Goal: Task Accomplishment & Management: Manage account settings

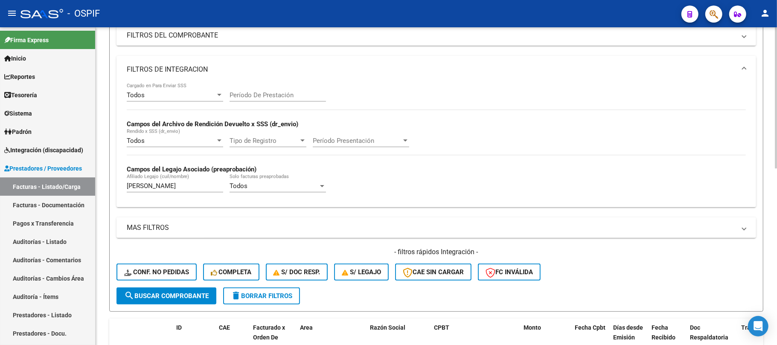
scroll to position [227, 0]
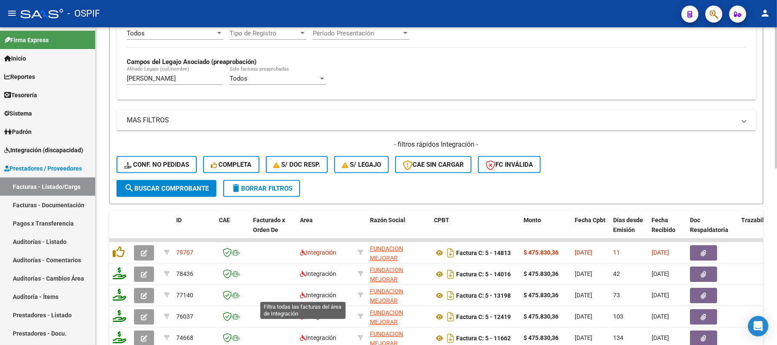
click at [288, 195] on button "delete Borrar Filtros" at bounding box center [261, 188] width 77 height 17
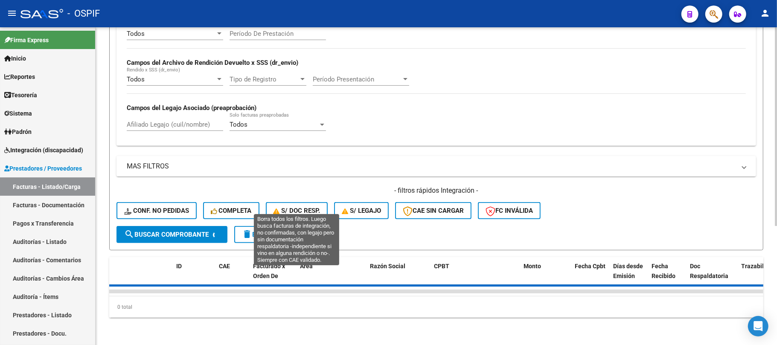
scroll to position [0, 0]
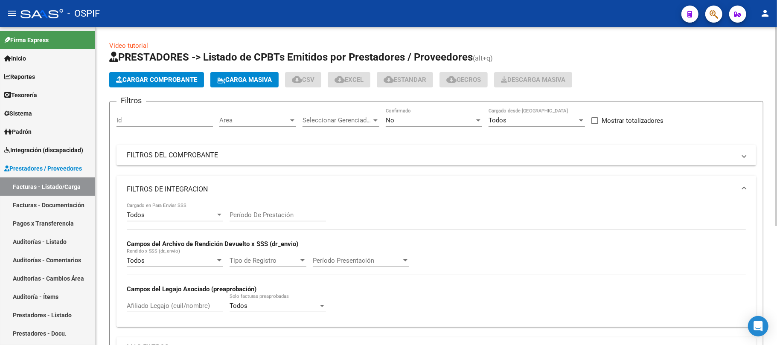
click at [235, 194] on mat-panel-title "FILTROS DE INTEGRACION" at bounding box center [431, 189] width 609 height 9
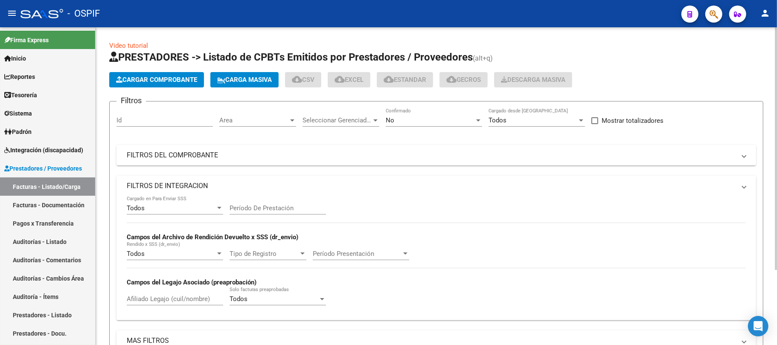
click at [274, 160] on mat-panel-title "FILTROS DEL COMPROBANTE" at bounding box center [431, 155] width 609 height 9
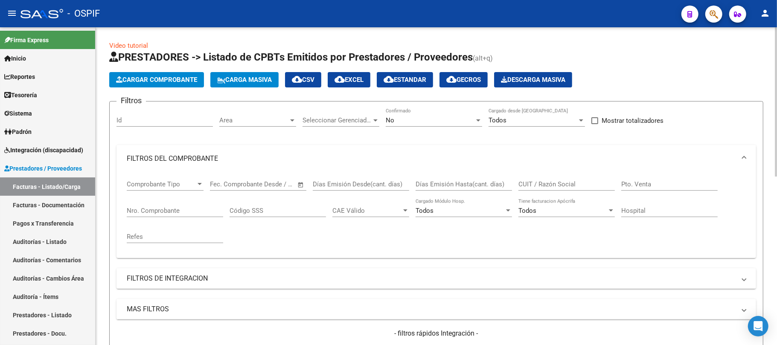
click at [570, 178] on div "CUIT / Razón Social" at bounding box center [566, 181] width 96 height 18
click at [571, 186] on input "CUIT / Razón Social" at bounding box center [566, 184] width 96 height 8
paste input "RESCUE"
type input "RESCUE"
click at [431, 128] on div "No Confirmado" at bounding box center [434, 121] width 96 height 26
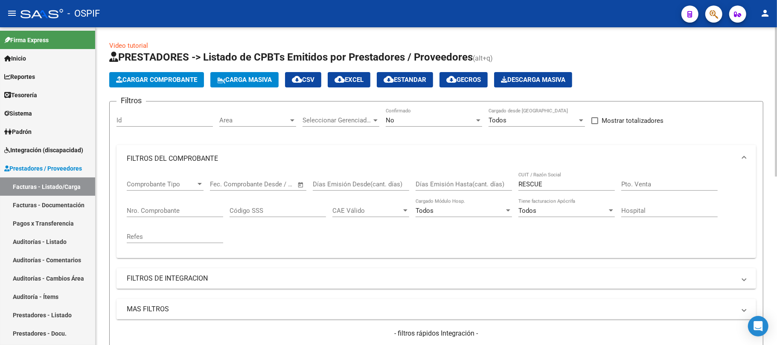
click at [433, 122] on div "No" at bounding box center [430, 120] width 89 height 8
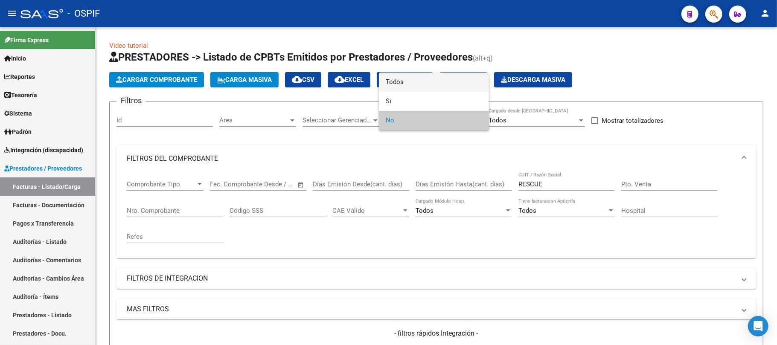
click at [408, 84] on span "Todos" at bounding box center [434, 82] width 96 height 19
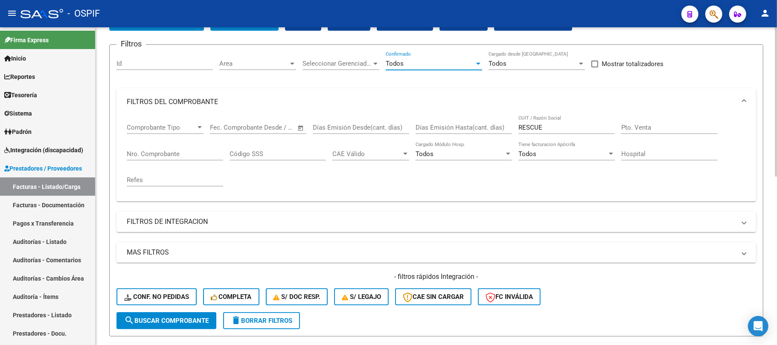
click at [184, 320] on span "search Buscar Comprobante" at bounding box center [166, 321] width 84 height 8
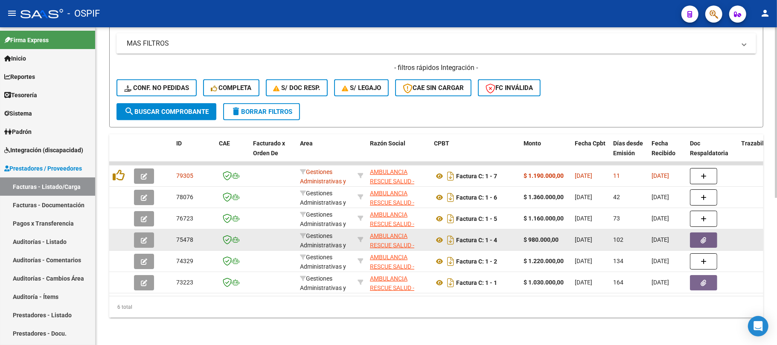
scroll to position [274, 0]
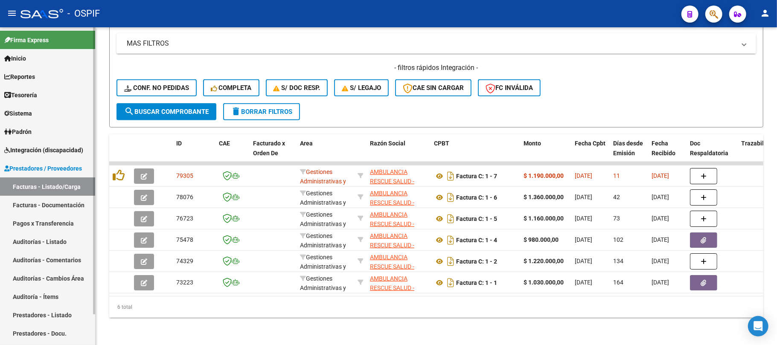
click at [56, 316] on link "Prestadores - Listado" at bounding box center [47, 315] width 95 height 18
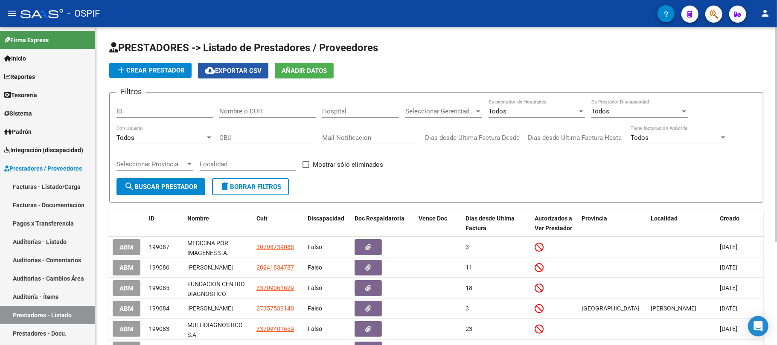
click at [224, 71] on span "cloud_download Exportar CSV" at bounding box center [233, 71] width 57 height 8
click at [649, 110] on div "Todos" at bounding box center [635, 112] width 89 height 8
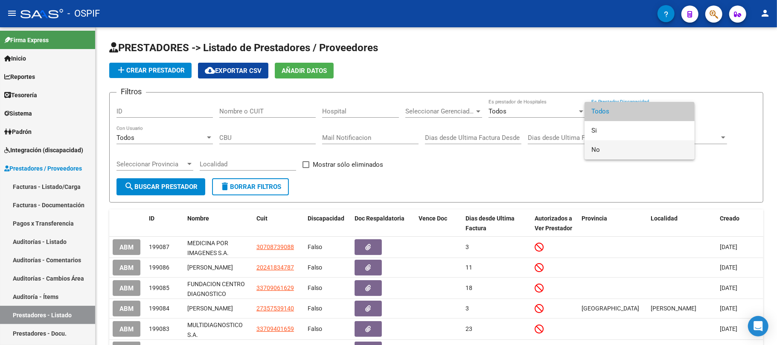
click at [629, 144] on span "No" at bounding box center [639, 149] width 96 height 19
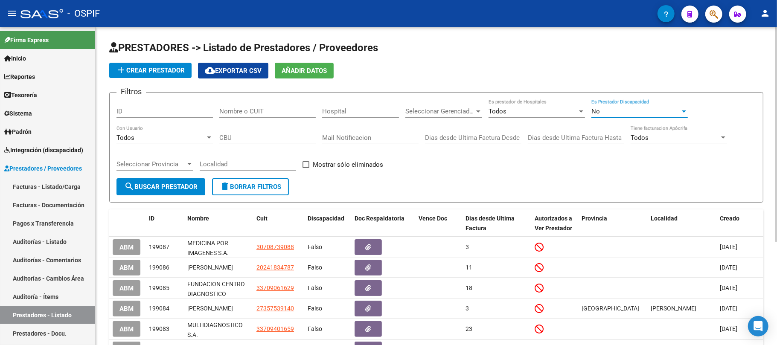
click at [175, 190] on span "search Buscar Prestador" at bounding box center [160, 187] width 73 height 8
click at [166, 183] on span "search Buscar Prestador" at bounding box center [160, 187] width 73 height 8
click at [252, 68] on span "cloud_download Exportar CSV" at bounding box center [233, 71] width 57 height 8
click at [282, 108] on input "Nombre o CUIT" at bounding box center [267, 112] width 96 height 8
click at [279, 111] on input "a" at bounding box center [267, 112] width 96 height 8
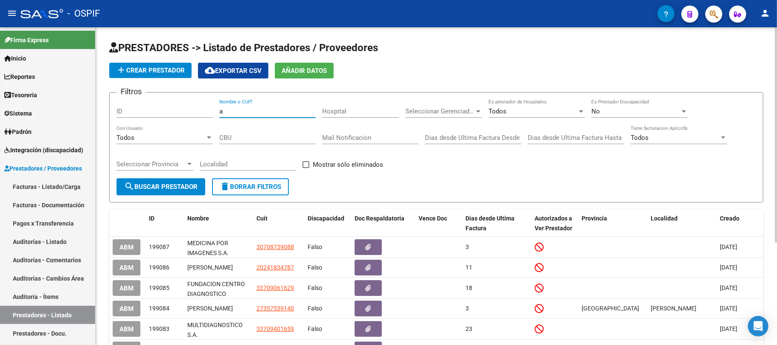
drag, startPoint x: 173, startPoint y: 103, endPoint x: 211, endPoint y: 105, distance: 37.6
click at [166, 102] on div "Filtros ID a Nombre o CUIT Hospital Seleccionar Gerenciador Seleccionar Gerenci…" at bounding box center [436, 138] width 640 height 79
paste input "AMBULANCIA RESCUE SALUD - [PERSON_NAME] [PERSON_NAME]"
type input "AMBULANCIA RESCUE SALUD - [PERSON_NAME] [PERSON_NAME]"
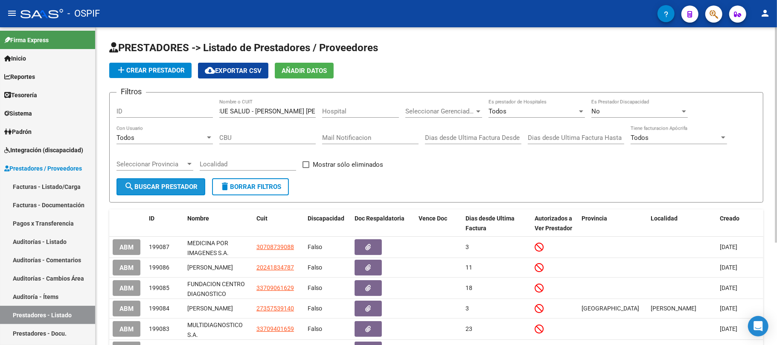
scroll to position [0, 0]
click at [173, 193] on button "search Buscar Prestador" at bounding box center [160, 186] width 89 height 17
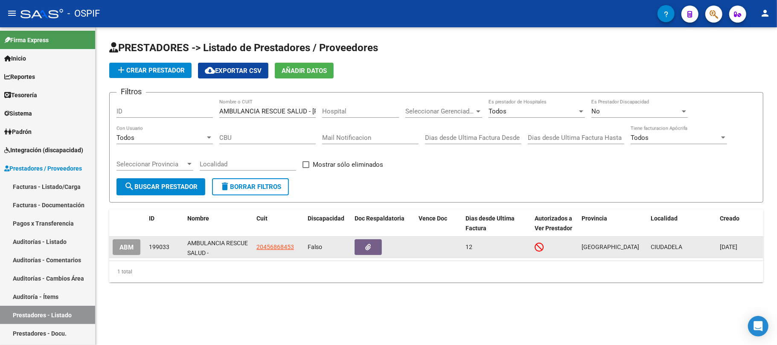
click at [118, 247] on button "ABM" at bounding box center [127, 247] width 28 height 16
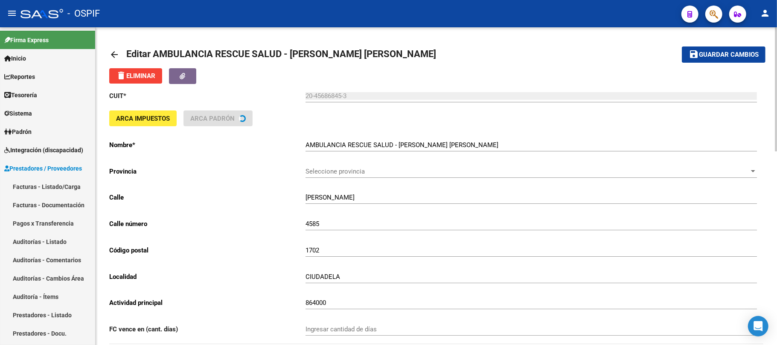
click at [308, 147] on input "AMBULANCIA RESCUE SALUD - [PERSON_NAME] [PERSON_NAME]" at bounding box center [531, 145] width 451 height 8
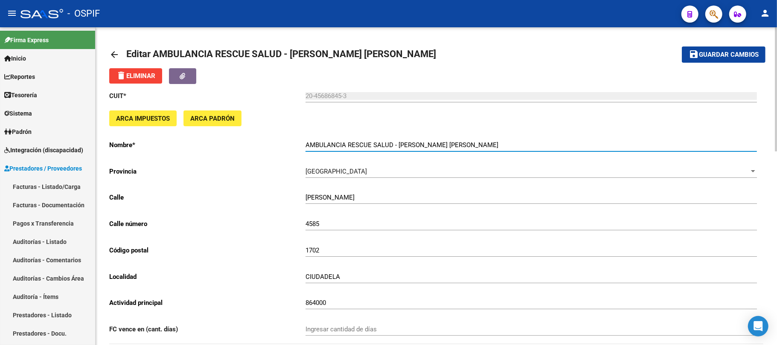
type input "AMBULANCIA RESCUE SALUD - [PERSON_NAME] [PERSON_NAME]"
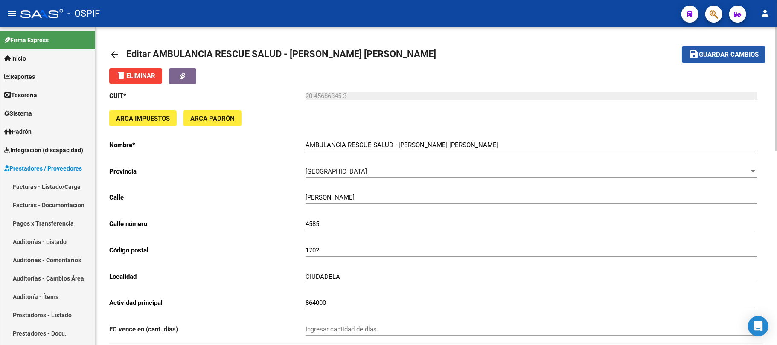
click at [700, 61] on button "save Guardar cambios" at bounding box center [724, 55] width 84 height 16
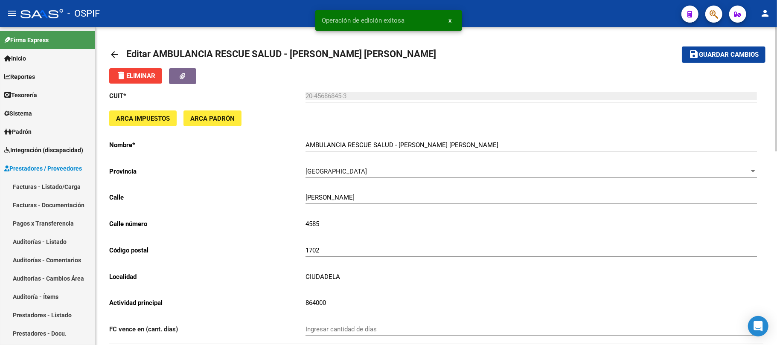
click at [111, 48] on link "arrow_back" at bounding box center [117, 54] width 17 height 20
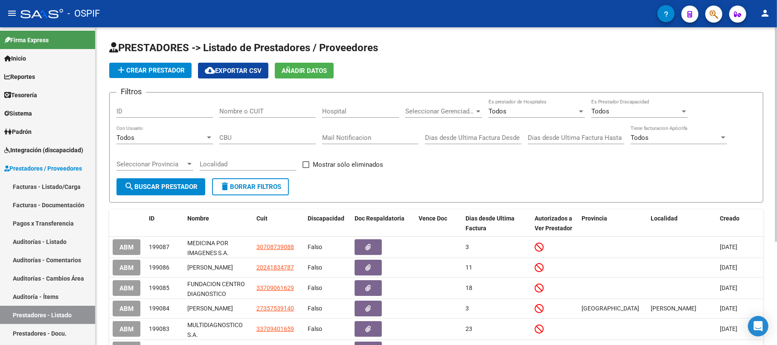
click at [251, 117] on div "Nombre o CUIT" at bounding box center [267, 108] width 96 height 18
drag, startPoint x: 259, startPoint y: 106, endPoint x: 245, endPoint y: 122, distance: 20.9
click at [260, 106] on div "Nombre o CUIT" at bounding box center [267, 108] width 96 height 18
paste input "MERLO GABRIELA MERCEDES"
type input "MERLO GABRIELA MERCEDES"
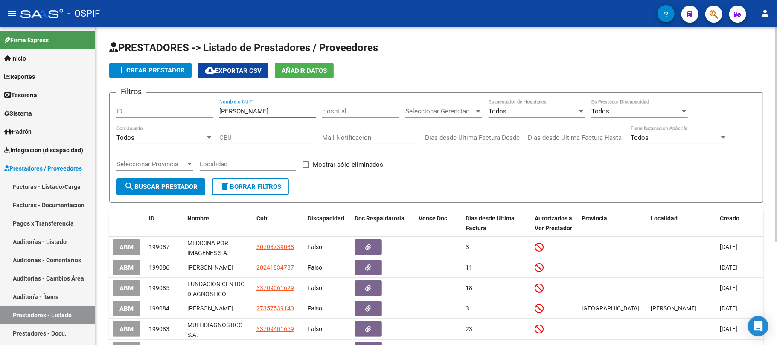
click at [191, 183] on span "search Buscar Prestador" at bounding box center [160, 187] width 73 height 8
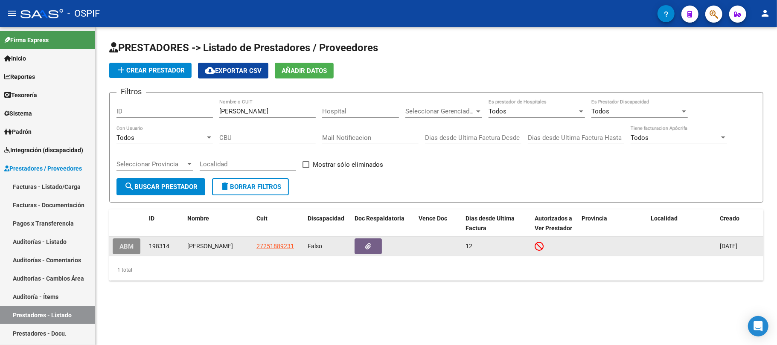
click at [132, 250] on button "ABM" at bounding box center [127, 247] width 28 height 16
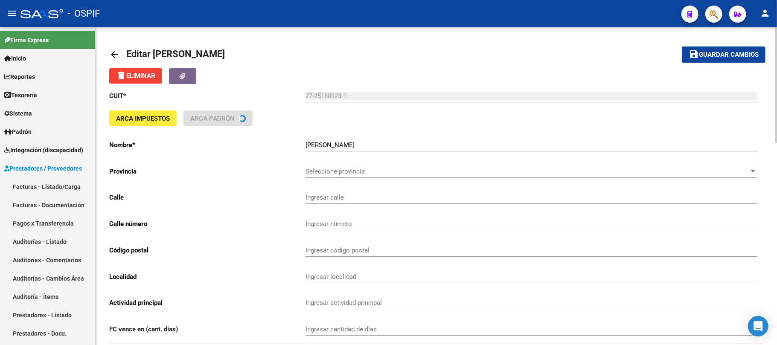
type input "APENINOS"
type input "612"
type input "1763"
type input "VIRREY DEL PINO"
type input "864000"
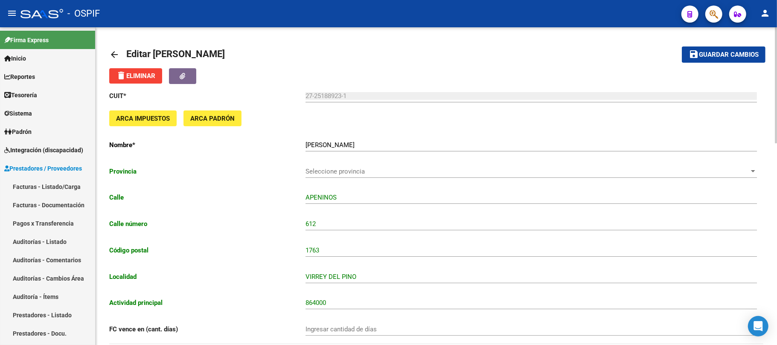
click at [424, 147] on input "MERLO GABRIELA MERCEDES" at bounding box center [531, 145] width 451 height 8
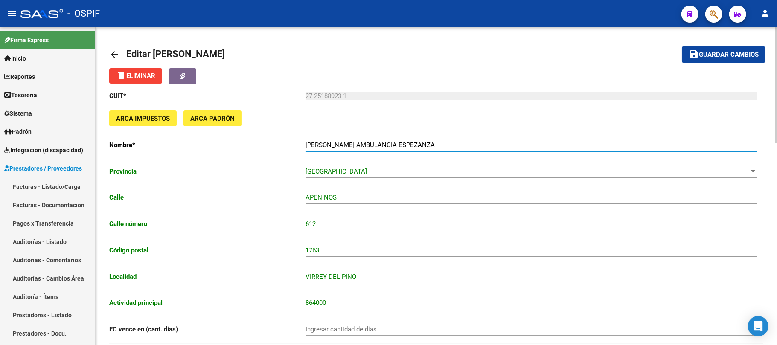
click at [432, 144] on input "MERLO GABRIELA MERCEDES AMBULANCIA ESPEZANZA" at bounding box center [531, 145] width 451 height 8
type input "MERLO GABRIELA MERCEDES AMBULANCIAS ESPEZANZA"
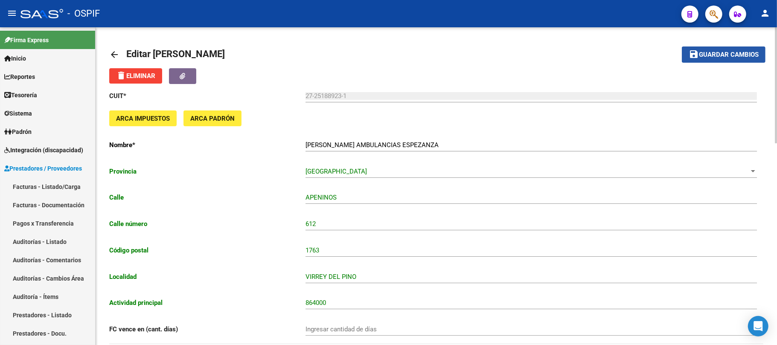
click at [719, 49] on button "save Guardar cambios" at bounding box center [724, 55] width 84 height 16
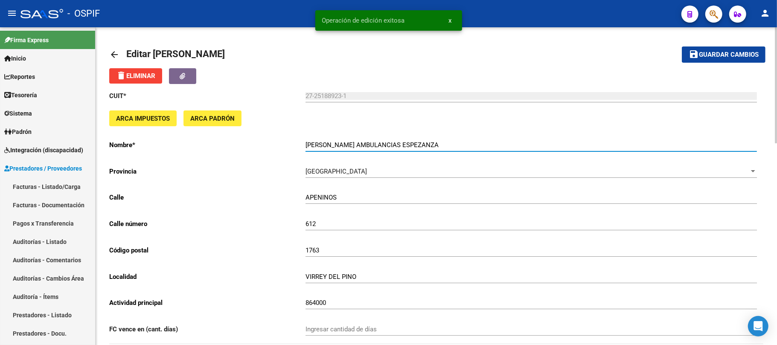
drag, startPoint x: 483, startPoint y: 145, endPoint x: 301, endPoint y: 149, distance: 182.7
click at [301, 149] on app-form-text-field "Nombre * MERLO GABRIELA MERCEDES AMBULANCIAS ESPEZANZA Ingresar el nombre" at bounding box center [433, 145] width 648 height 8
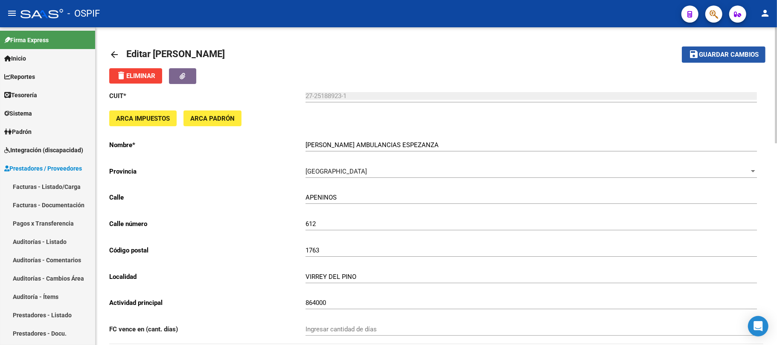
drag, startPoint x: 692, startPoint y: 52, endPoint x: 410, endPoint y: 52, distance: 281.2
click at [692, 52] on mat-icon "save" at bounding box center [694, 54] width 10 height 10
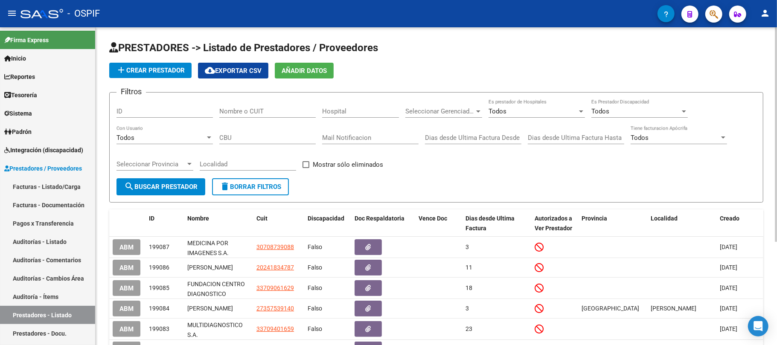
click at [266, 106] on div "Nombre o CUIT" at bounding box center [267, 108] width 96 height 18
click at [266, 111] on input "Nombre o CUIT" at bounding box center [267, 112] width 96 height 8
paste input "VALDEZ LEANDRO PABLO"
type input "VALDEZ LEANDRO PABLO"
click at [178, 185] on span "search Buscar Prestador" at bounding box center [160, 187] width 73 height 8
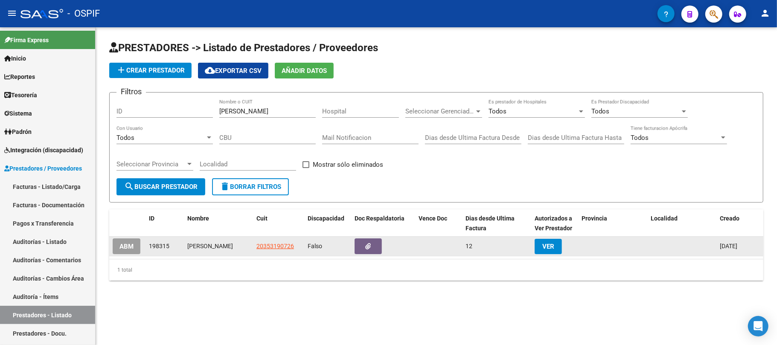
click at [129, 246] on span "ABM" at bounding box center [126, 247] width 14 height 8
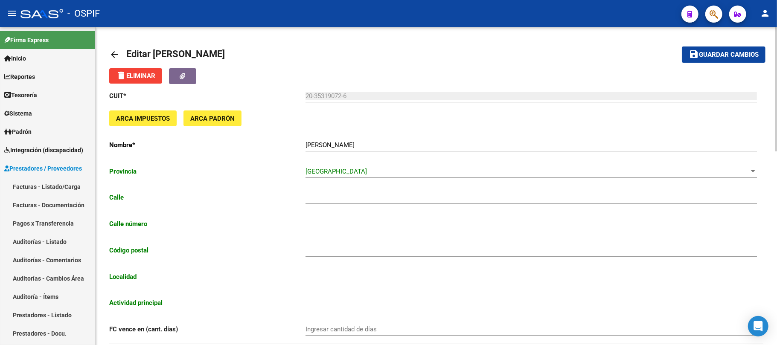
type input "ROSALES"
type input "4460"
type input "1672"
type input "VILLA LYNCH"
type input "864000"
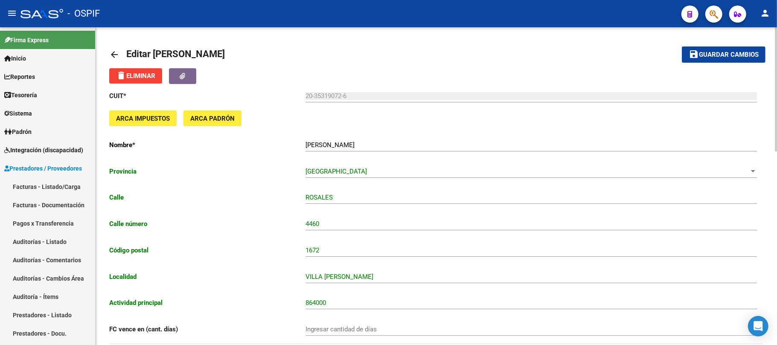
click at [416, 143] on input "VALDEZ LEANDRO PABLO" at bounding box center [531, 145] width 451 height 8
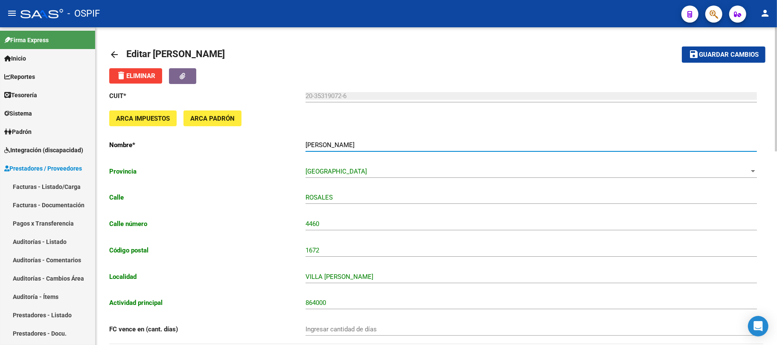
paste input "AMBULANCIAS QMA"
type input "VALDEZ LEANDRO PABLO AMBULANCIAS QMA"
click at [715, 52] on span "Guardar cambios" at bounding box center [729, 55] width 60 height 8
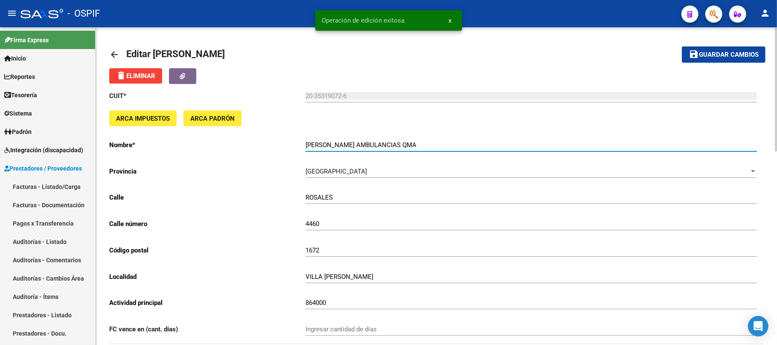
drag, startPoint x: 429, startPoint y: 144, endPoint x: 302, endPoint y: 144, distance: 126.7
click at [302, 144] on app-form-text-field "Nombre * VALDEZ LEANDRO PABLO AMBULANCIAS QMA Ingresar el nombre" at bounding box center [433, 145] width 648 height 8
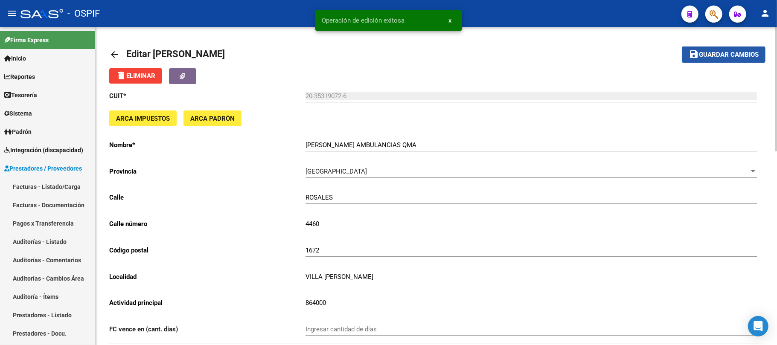
click at [733, 49] on button "save Guardar cambios" at bounding box center [724, 55] width 84 height 16
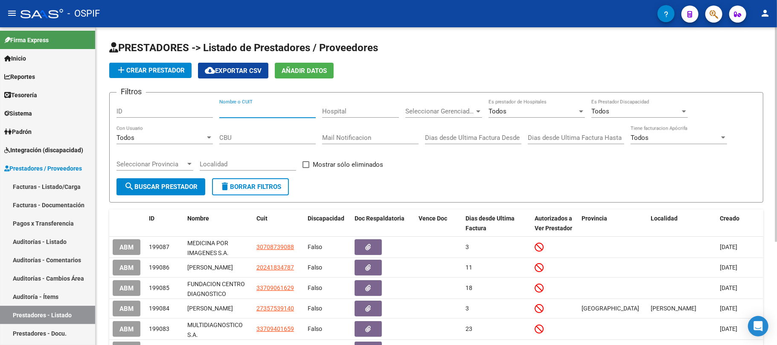
drag, startPoint x: 265, startPoint y: 110, endPoint x: 229, endPoint y: 142, distance: 48.4
click at [265, 109] on input "Nombre o CUIT" at bounding box center [267, 112] width 96 height 8
paste input "VALDEZ LEANDRO PABLO AMBULANCIAS QMA"
click at [265, 108] on input "VALDEZ LEANDRO PABLO AMBULANCIAS QMA" at bounding box center [267, 112] width 96 height 8
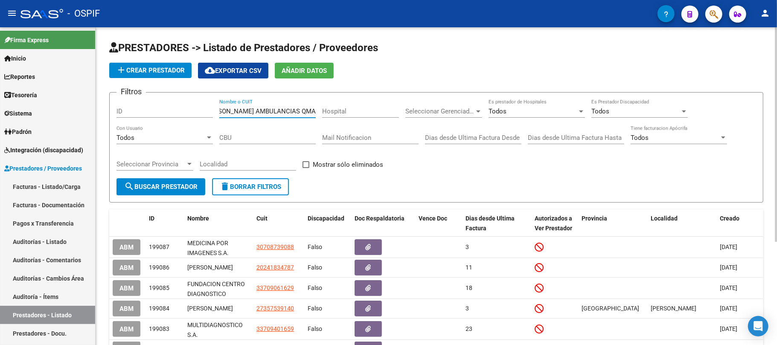
scroll to position [0, 0]
drag, startPoint x: 265, startPoint y: 108, endPoint x: 222, endPoint y: 108, distance: 42.7
click at [222, 108] on input "VALDEZ LEANDRO PABLO AMBULANCIAS QMA" at bounding box center [267, 112] width 96 height 8
click at [284, 109] on input "VALDEZ LEANDRO PABLO AMBULANCIAS QMA" at bounding box center [267, 112] width 96 height 8
click at [267, 114] on input "VALDEZ LEANDRO PABLO AMBULANCIAS QMA" at bounding box center [267, 112] width 96 height 8
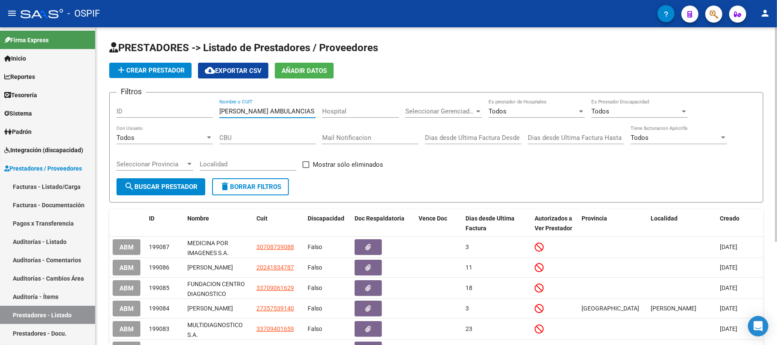
click at [267, 114] on input "VALDEZ LEANDRO PABLO AMBULANCIAS QMA" at bounding box center [267, 112] width 96 height 8
click at [267, 113] on input "VALDEZ LEANDRO PABLO AMBULANCIAS QMA" at bounding box center [267, 112] width 96 height 8
paste input "CARO MARTIN"
type input "CARO MARTIN"
click at [178, 189] on span "search Buscar Prestador" at bounding box center [160, 187] width 73 height 8
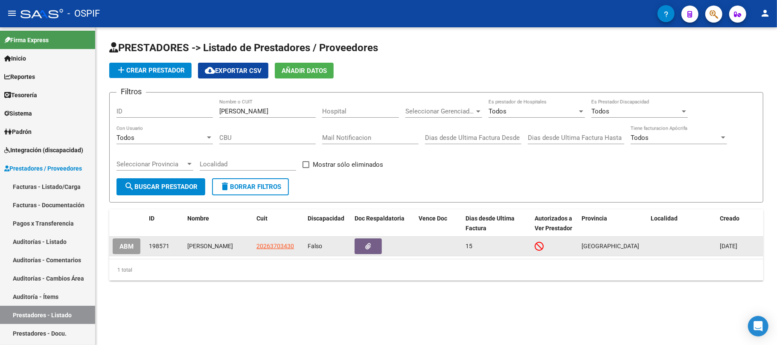
click at [143, 246] on datatable-body-cell "ABM" at bounding box center [127, 246] width 36 height 19
click at [141, 247] on div "ABM" at bounding box center [127, 247] width 29 height 16
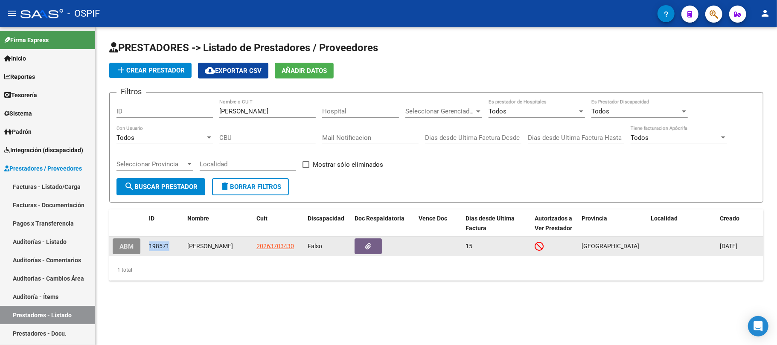
click at [130, 249] on span "ABM" at bounding box center [126, 247] width 14 height 8
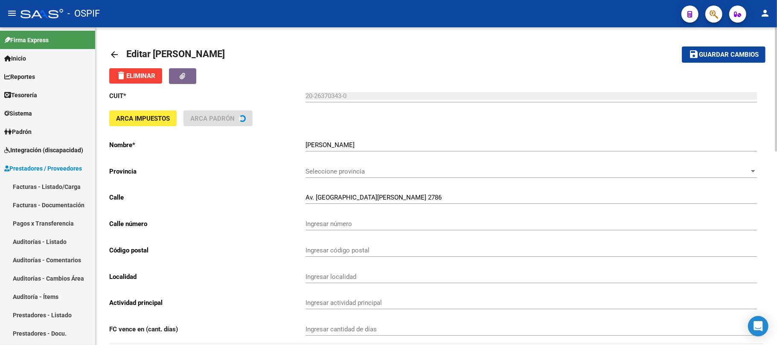
type input "477330"
click at [428, 143] on input "CARO MARTIN" at bounding box center [531, 145] width 451 height 8
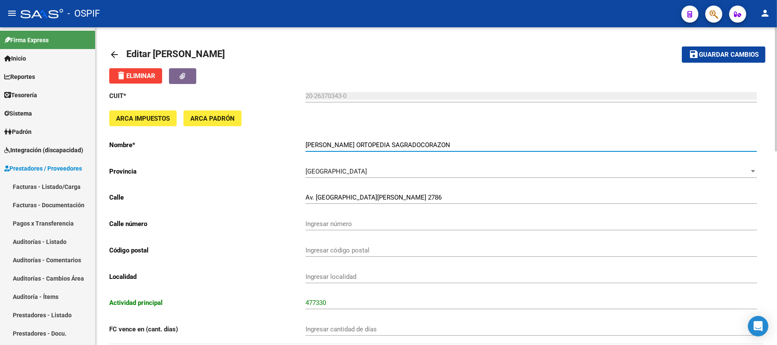
type input "CARO MARTIN ORTOPEDIA SAGRADOCORAZON"
click at [441, 160] on div "Buenos Aires Seleccione provincia" at bounding box center [531, 169] width 451 height 18
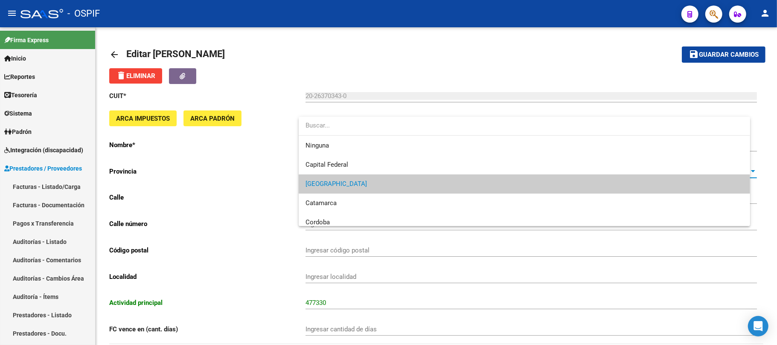
scroll to position [12, 0]
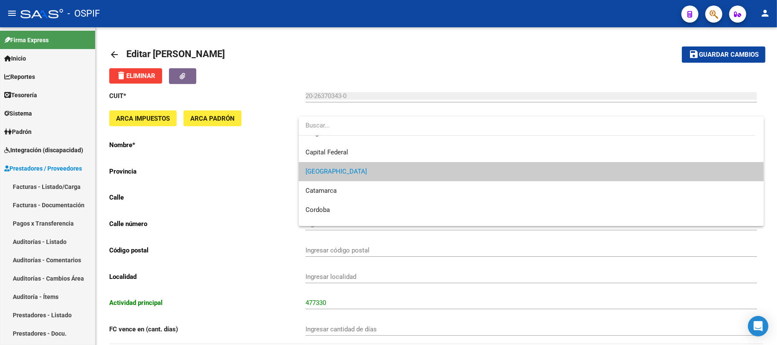
click at [236, 198] on div at bounding box center [388, 172] width 777 height 345
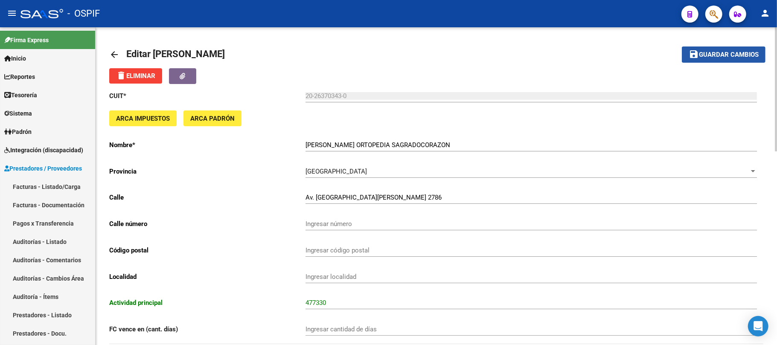
click at [724, 55] on span "Guardar cambios" at bounding box center [729, 55] width 60 height 8
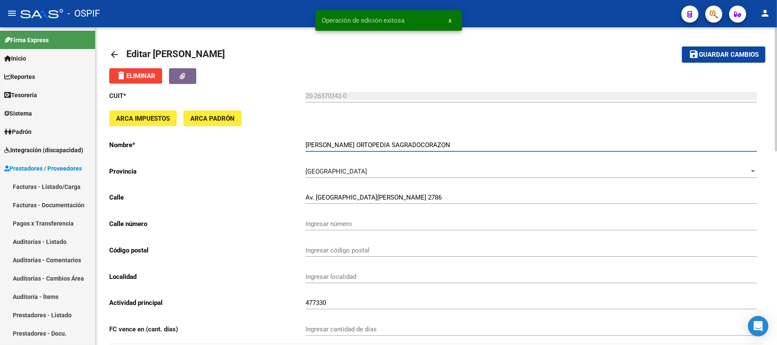
drag, startPoint x: 423, startPoint y: 148, endPoint x: 306, endPoint y: 149, distance: 116.9
click at [306, 149] on div "CARO MARTIN ORTOPEDIA SAGRADOCORAZON Ingresar el nombre" at bounding box center [531, 142] width 451 height 18
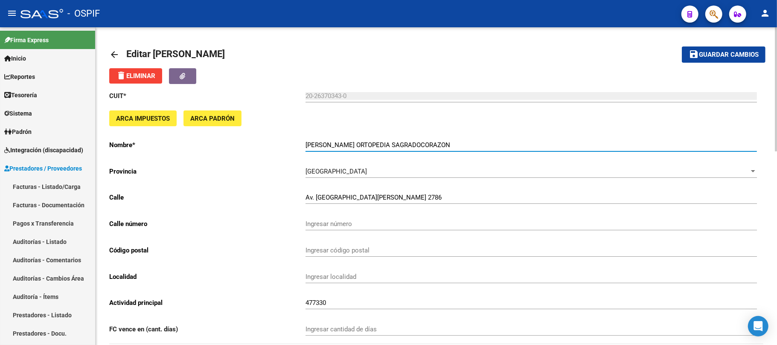
click at [719, 60] on button "save Guardar cambios" at bounding box center [724, 55] width 84 height 16
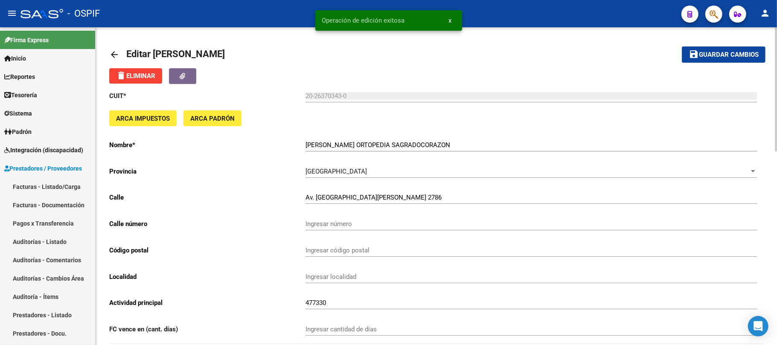
click at [116, 50] on mat-icon "arrow_back" at bounding box center [114, 54] width 10 height 10
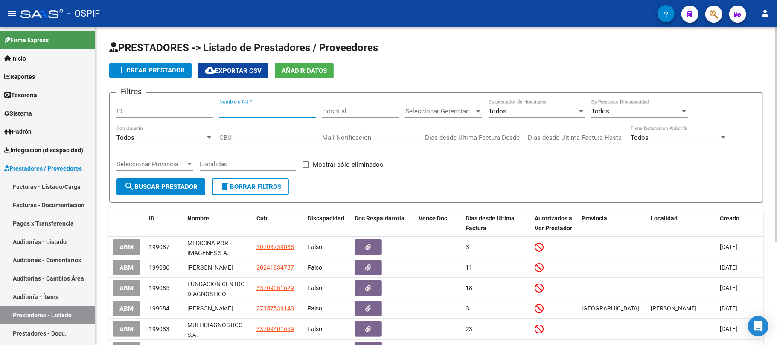
drag, startPoint x: 303, startPoint y: 108, endPoint x: 288, endPoint y: 129, distance: 25.6
click at [303, 108] on input "Nombre o CUIT" at bounding box center [267, 112] width 96 height 8
paste input "CEDROS"
type input "CEDROS"
click at [156, 202] on form "Filtros ID CEDROS Nombre o CUIT Hospital Seleccionar Gerenciador Seleccionar Ge…" at bounding box center [436, 147] width 654 height 111
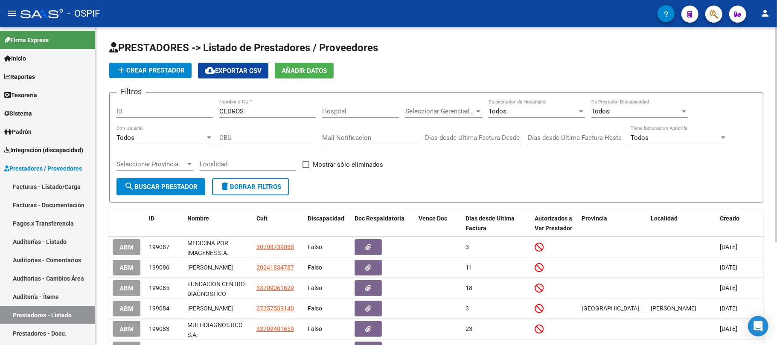
click at [164, 195] on button "search Buscar Prestador" at bounding box center [160, 186] width 89 height 17
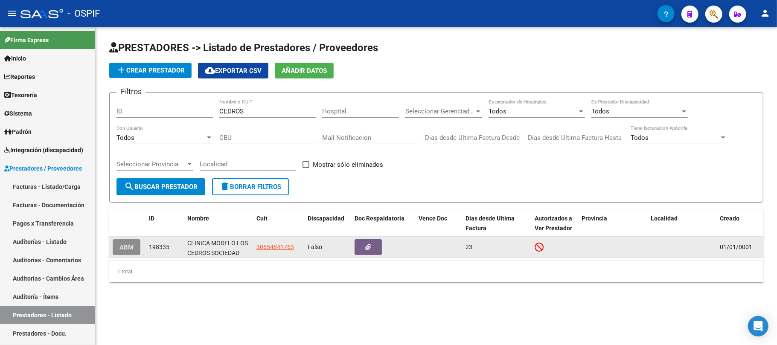
click at [137, 244] on button "ABM" at bounding box center [127, 247] width 28 height 16
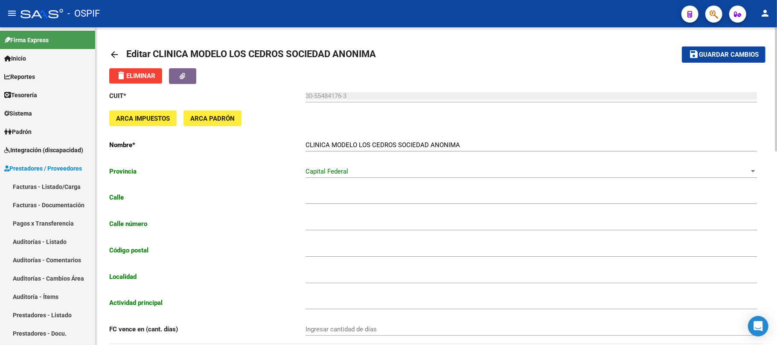
type input "DE MAYO AV."
type input "962"
type input "1084"
type input "CABA"
type input "861010"
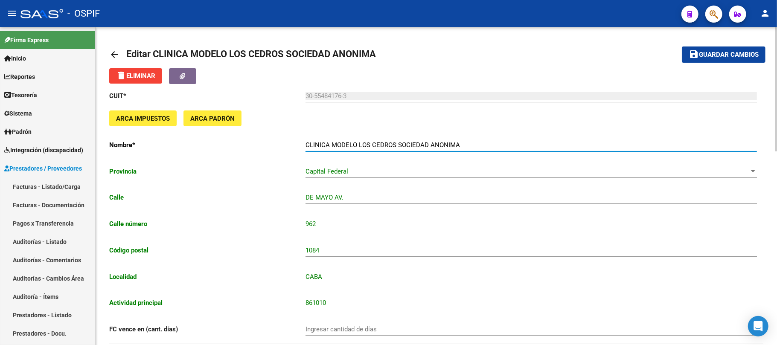
drag, startPoint x: 453, startPoint y: 142, endPoint x: 458, endPoint y: 143, distance: 5.1
click at [456, 143] on input "CLINICA MODELO LOS CEDROS SOCIEDAD ANONIMA" at bounding box center [531, 145] width 451 height 8
drag, startPoint x: 459, startPoint y: 143, endPoint x: 300, endPoint y: 142, distance: 159.6
click at [300, 142] on app-form-text-field "Nombre * CLINICA MODELO LOS CEDROS SOCIEDAD ANONIMA Ingresar el nombre" at bounding box center [433, 145] width 648 height 8
drag, startPoint x: 492, startPoint y: 146, endPoint x: 486, endPoint y: 146, distance: 6.0
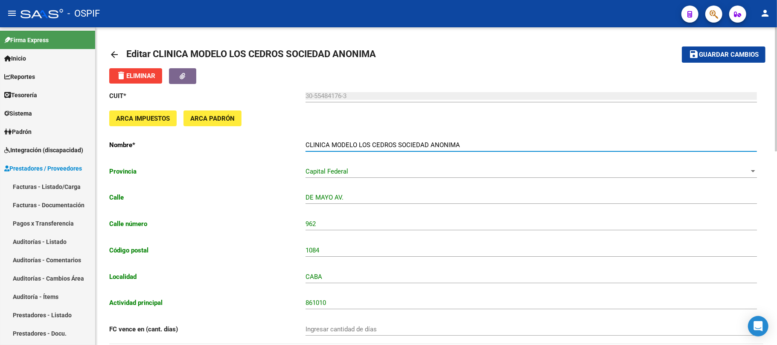
click at [491, 146] on input "CLINICA MODELO LOS CEDROS SOCIEDAD ANONIMA" at bounding box center [531, 145] width 451 height 8
click at [458, 147] on input "CLINICA MODELO LOS CEDROS SOCIEDAD ANONIMA" at bounding box center [531, 145] width 451 height 8
type input "CLINICA MODELO LOS CEDROS SA"
click at [702, 52] on span "Guardar cambios" at bounding box center [729, 55] width 60 height 8
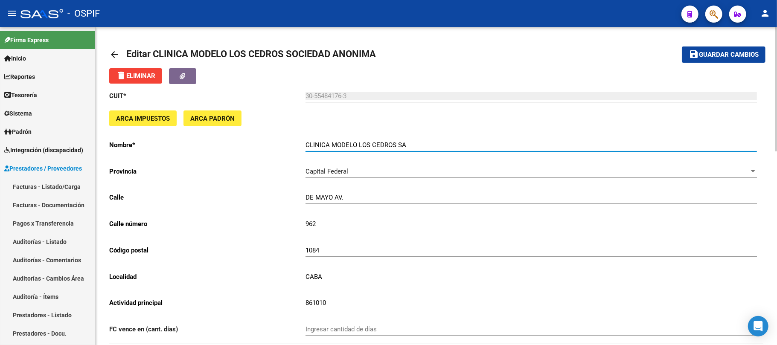
click at [731, 55] on span "Guardar cambios" at bounding box center [729, 55] width 60 height 8
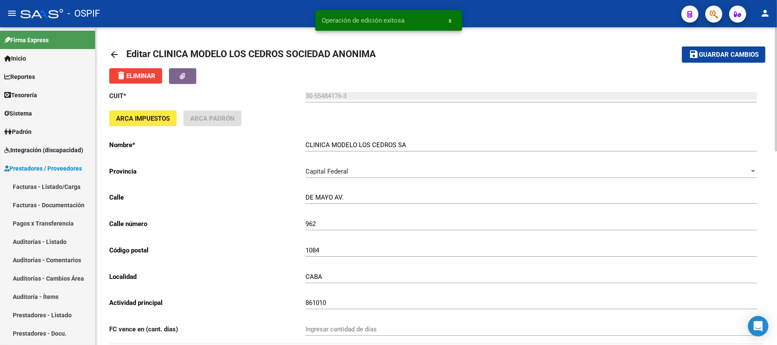
click at [113, 54] on mat-icon "arrow_back" at bounding box center [114, 54] width 10 height 10
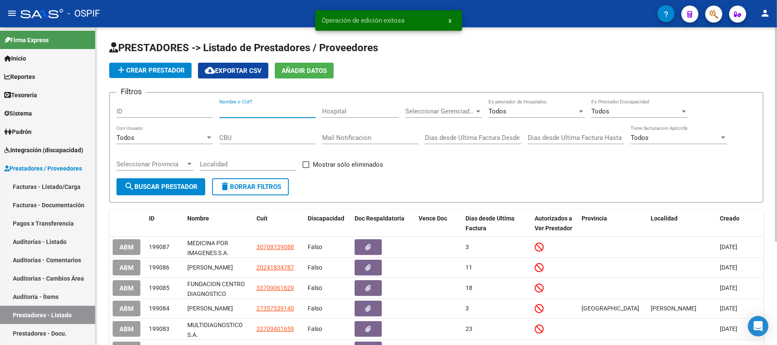
click at [245, 112] on input "Nombre o CUIT" at bounding box center [267, 112] width 96 height 8
paste input "CLÍNICA SAN JORGE"
type input "CLÍNICA SAN JORGE"
click at [189, 186] on span "search Buscar Prestador" at bounding box center [160, 187] width 73 height 8
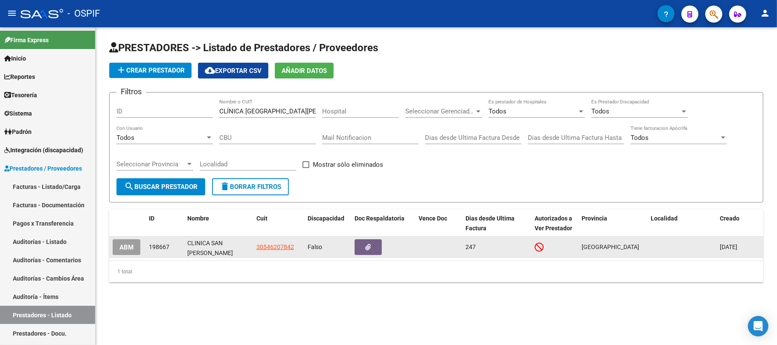
click at [201, 246] on div "CLINICA SAN JORGE SOCIEDAD ANONIMA COMERCIAL Y FINANCIERA" at bounding box center [218, 248] width 62 height 18
drag, startPoint x: 103, startPoint y: 252, endPoint x: 117, endPoint y: 250, distance: 13.8
click at [105, 251] on div "PRESTADORES -> Listado de Prestadores / Proveedores add Crear Prestador cloud_d…" at bounding box center [436, 168] width 681 height 282
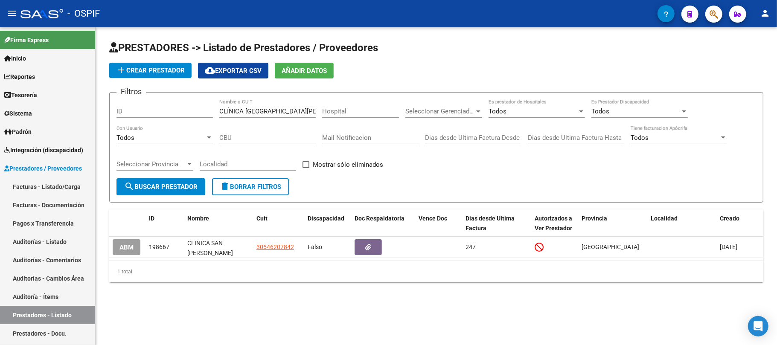
click at [120, 250] on span "ABM" at bounding box center [126, 248] width 14 height 8
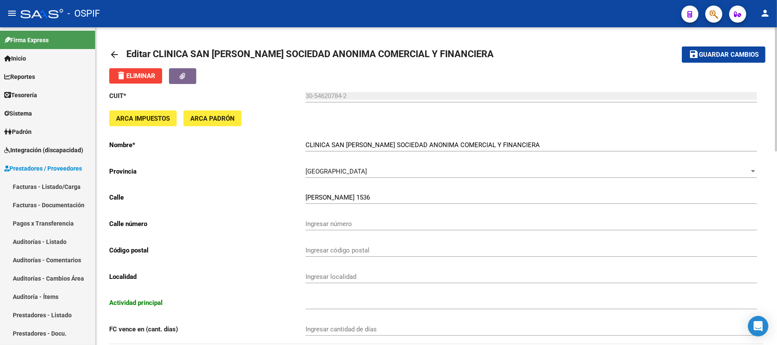
type input "861020"
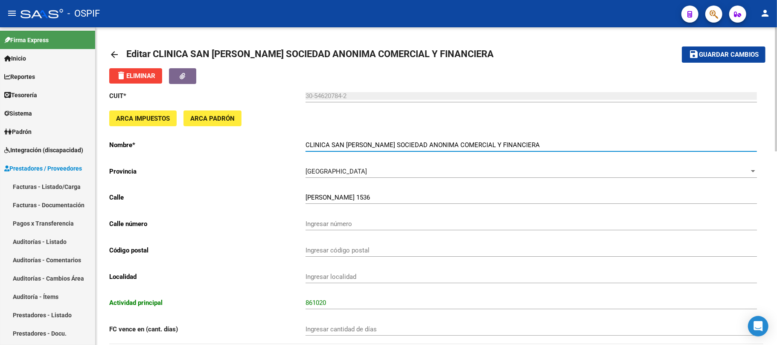
drag, startPoint x: 515, startPoint y: 147, endPoint x: 292, endPoint y: 146, distance: 222.7
click at [292, 146] on app-form-text-field "Nombre * CLINICA SAN JORGE SOCIEDAD ANONIMA COMERCIAL Y FINANCIERA Ingresar el …" at bounding box center [433, 145] width 648 height 8
click at [736, 52] on span "Guardar cambios" at bounding box center [729, 55] width 60 height 8
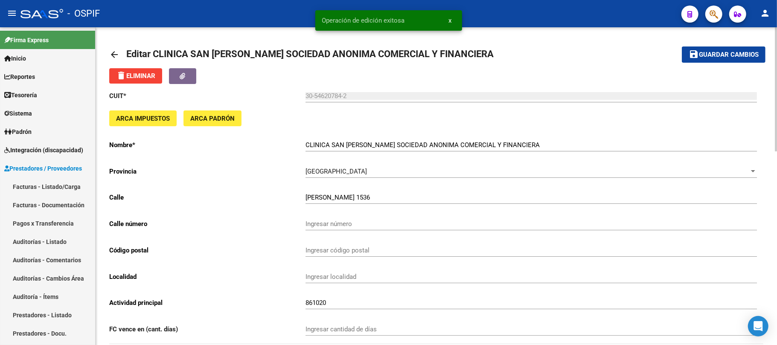
click at [747, 60] on button "save Guardar cambios" at bounding box center [724, 55] width 84 height 16
click at [110, 53] on mat-icon "arrow_back" at bounding box center [114, 54] width 10 height 10
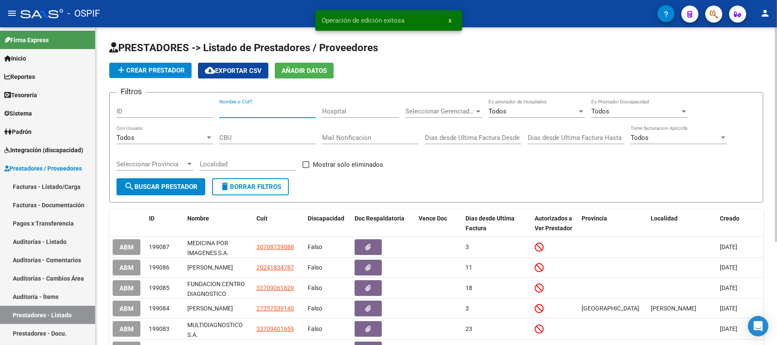
click at [297, 113] on input "Nombre o CUIT" at bounding box center [267, 112] width 96 height 8
paste input "DOMINGUEZ FELIX JAVIER"
type input "DOMINGUEZ FELIX JAVIER"
click at [171, 189] on span "search Buscar Prestador" at bounding box center [160, 187] width 73 height 8
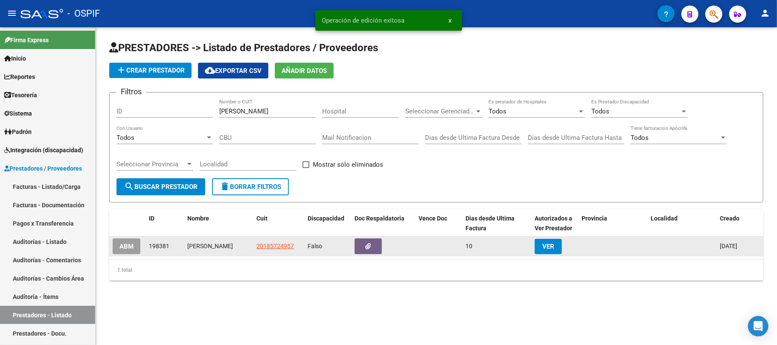
click at [141, 247] on div "ABM" at bounding box center [127, 247] width 29 height 16
click at [133, 252] on button "ABM" at bounding box center [127, 247] width 28 height 16
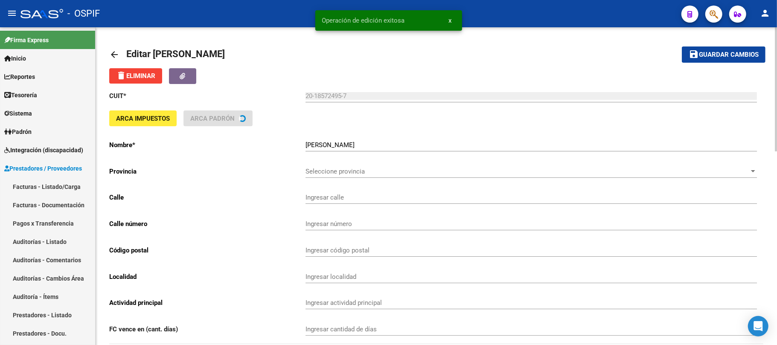
type input "VUELTA DE OBLIGADO"
type input "1275"
type input "1426"
type input "CABA"
type input "951100"
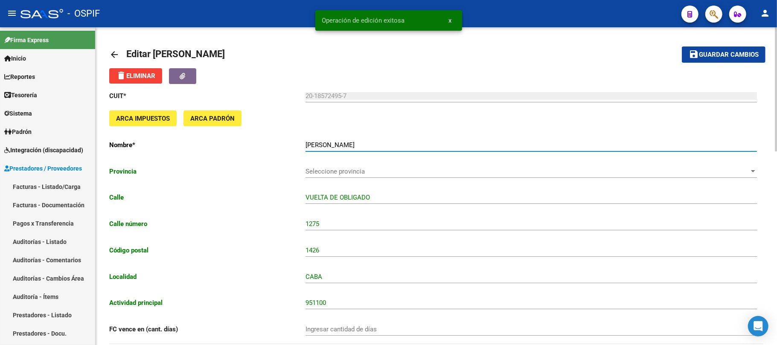
click at [455, 141] on input "DOMINGUEZ FELIX JAVIER" at bounding box center [531, 145] width 451 height 8
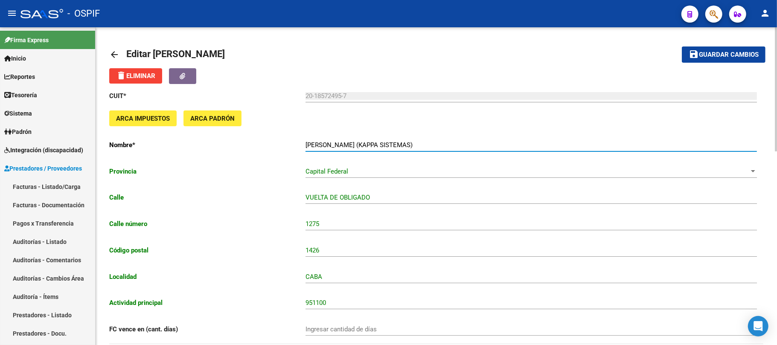
type input "DOMINGUEZ FELIX JAVIER (KAPPA SISTEMAS)"
click at [755, 60] on button "save Guardar cambios" at bounding box center [724, 55] width 84 height 16
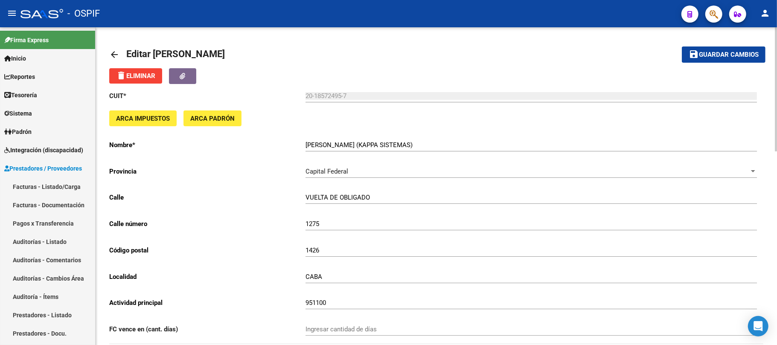
click at [740, 60] on button "save Guardar cambios" at bounding box center [724, 55] width 84 height 16
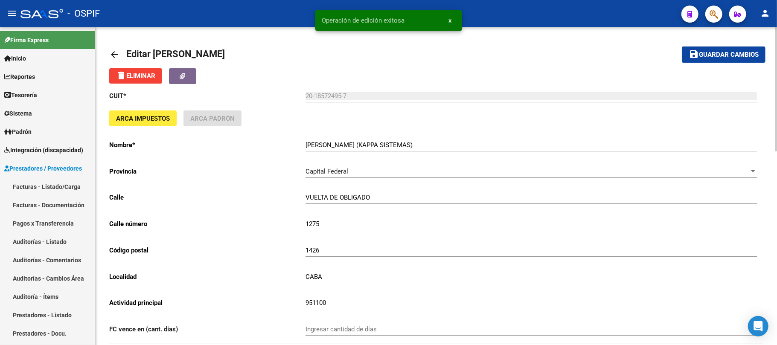
click at [109, 55] on mat-icon "arrow_back" at bounding box center [114, 54] width 10 height 10
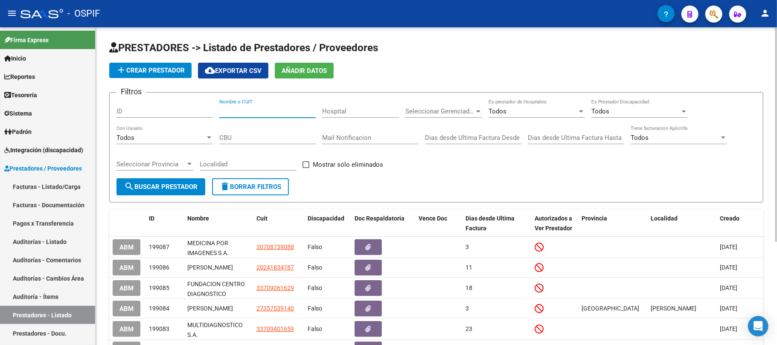
click at [304, 110] on input "Nombre o CUIT" at bounding box center [267, 112] width 96 height 8
paste input "FERNANDEZ PATRICIO"
type input "FERNANDEZ PATRICIO"
click at [183, 185] on span "search Buscar Prestador" at bounding box center [160, 187] width 73 height 8
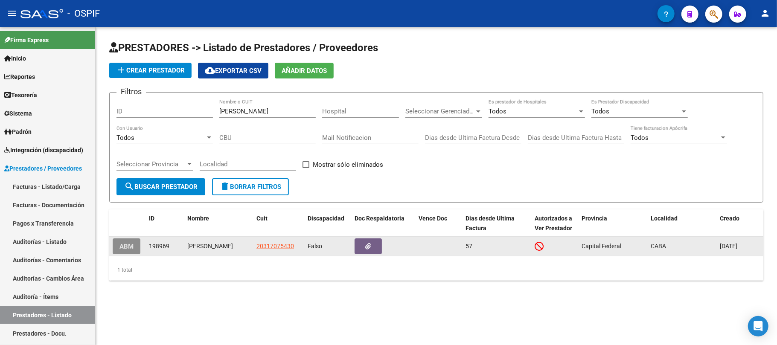
click at [123, 250] on span "ABM" at bounding box center [126, 247] width 14 height 8
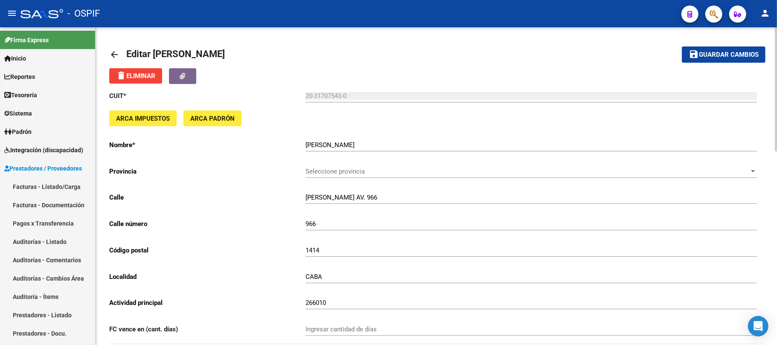
click at [399, 143] on input "FERNANDEZ PATRICIO" at bounding box center [531, 145] width 451 height 8
click at [397, 149] on div "FERNANDEZ PATRICIO Ingresar el nombre" at bounding box center [531, 142] width 451 height 18
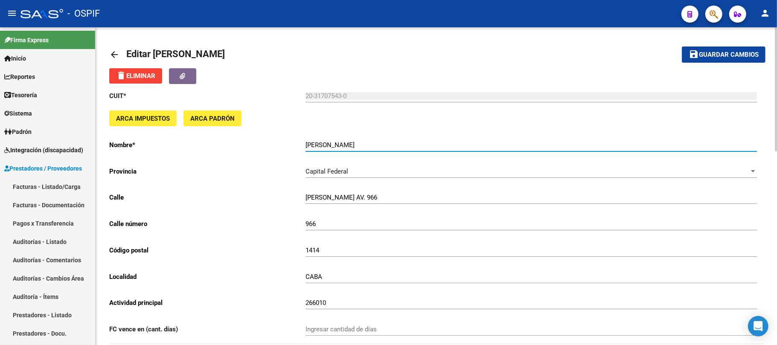
click at [373, 144] on input "FERNANDEZ PATRICIO" at bounding box center [531, 145] width 451 height 8
click at [374, 144] on input "FERNANDEZ PATRICIO" at bounding box center [531, 145] width 451 height 8
drag, startPoint x: 217, startPoint y: 141, endPoint x: 346, endPoint y: 126, distance: 130.1
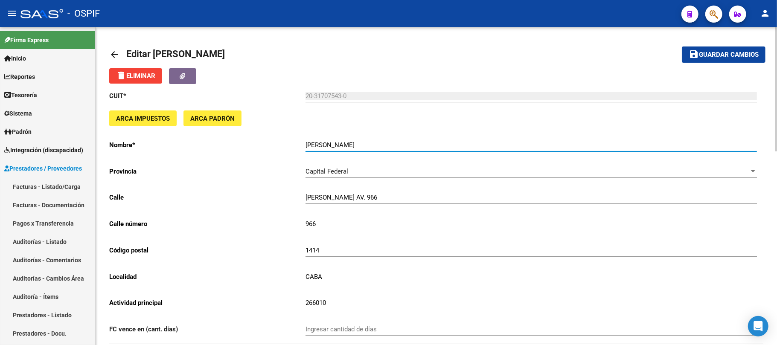
click at [207, 141] on app-form-text-field "Nombre * FERNANDEZ PATRICIO Ingresar el nombre" at bounding box center [433, 145] width 648 height 8
paste input "(ORTOPEDIA FERNANDEZ)"
type input "FERNANDEZ PATRICIO (ORTOPEDIA FERNANDEZ)"
click at [723, 52] on span "Guardar cambios" at bounding box center [729, 55] width 60 height 8
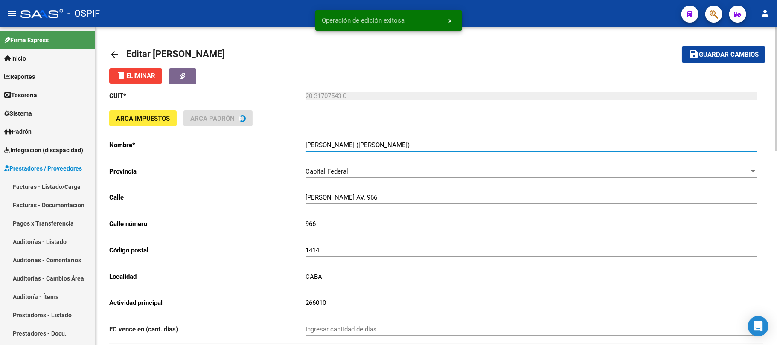
drag, startPoint x: 463, startPoint y: 148, endPoint x: 297, endPoint y: 146, distance: 165.1
click at [298, 146] on app-form-text-field "Nombre * FERNANDEZ PATRICIO (ORTOPEDIA FERNANDEZ) Ingresar el nombre" at bounding box center [433, 145] width 648 height 8
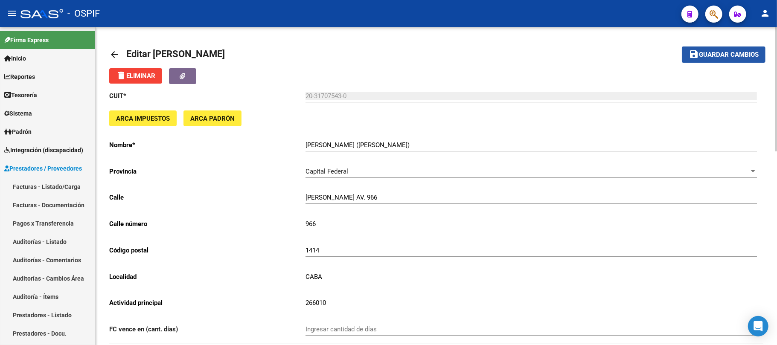
click at [727, 53] on span "Guardar cambios" at bounding box center [729, 55] width 60 height 8
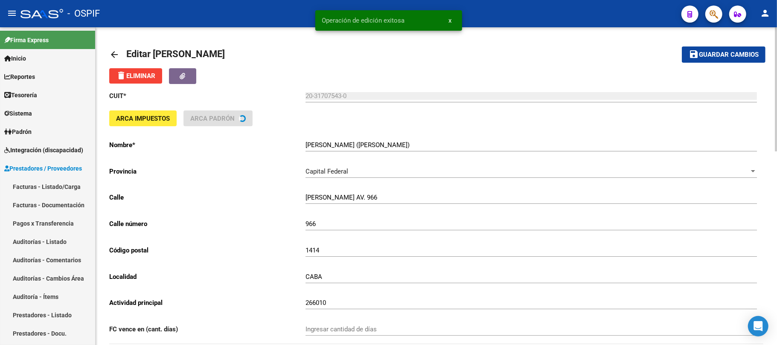
click at [111, 59] on mat-icon "arrow_back" at bounding box center [114, 54] width 10 height 10
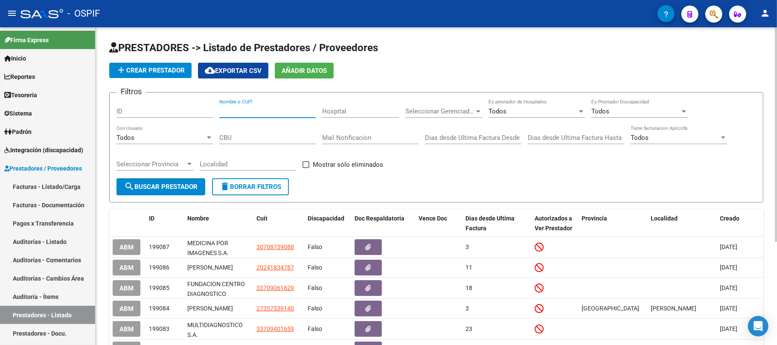
click at [255, 108] on input "Nombre o CUIT" at bounding box center [267, 112] width 96 height 8
drag, startPoint x: 251, startPoint y: 112, endPoint x: 174, endPoint y: 164, distance: 93.4
click at [204, 111] on div "Filtros ID V Nombre o CUIT Hospital Seleccionar Gerenciador Seleccionar Gerenci…" at bounding box center [436, 138] width 640 height 79
paste input "SAUER ALEJANDRO DANIEL"
type input "SAUER ALEJANDRO DANIEL"
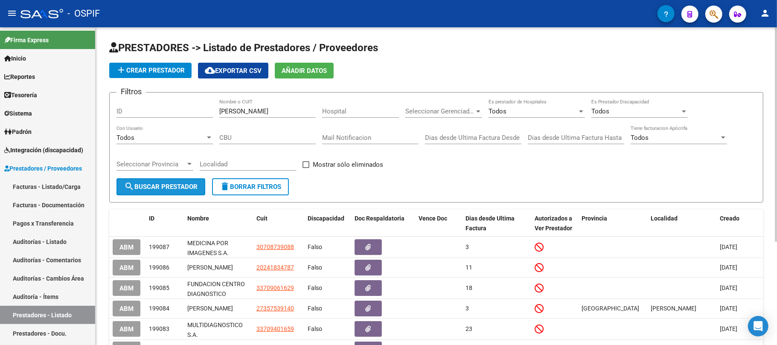
click at [180, 181] on button "search Buscar Prestador" at bounding box center [160, 186] width 89 height 17
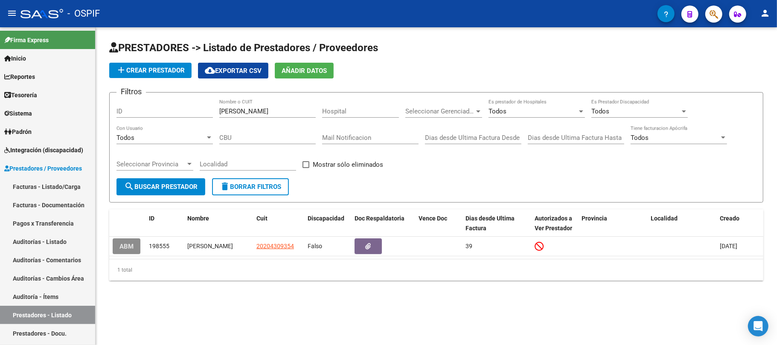
click at [133, 253] on button "ABM" at bounding box center [127, 247] width 28 height 16
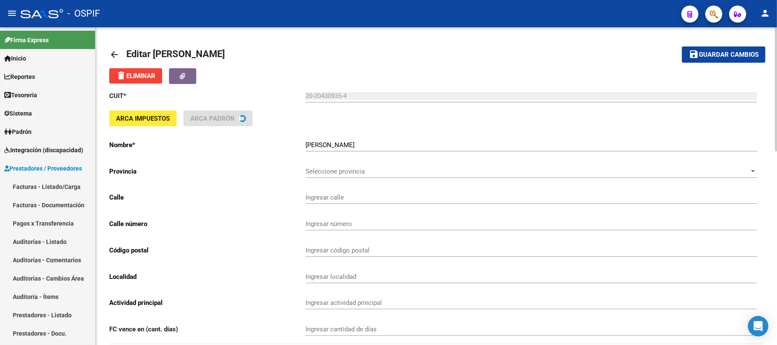
type input "PASEO DEL PIONERO"
type input "345"
type input "8370"
type input "SAN MARTIN DE LOS ANDES"
type input "432190"
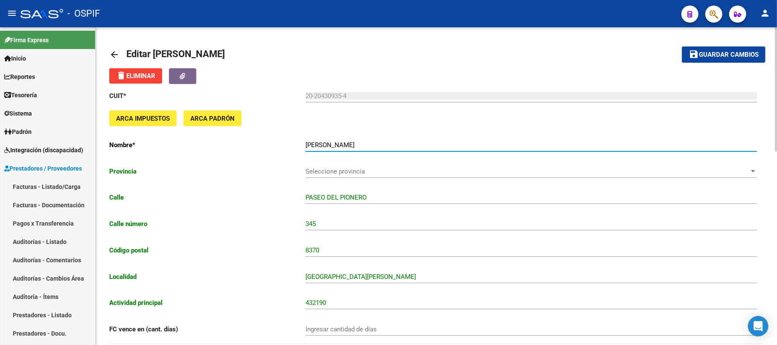
click at [478, 143] on input "SAUER ALEJANDRO DANIEL" at bounding box center [531, 145] width 451 height 8
type input "SAUER ALEJANDRO DANIEL (CENTRAL SUR)"
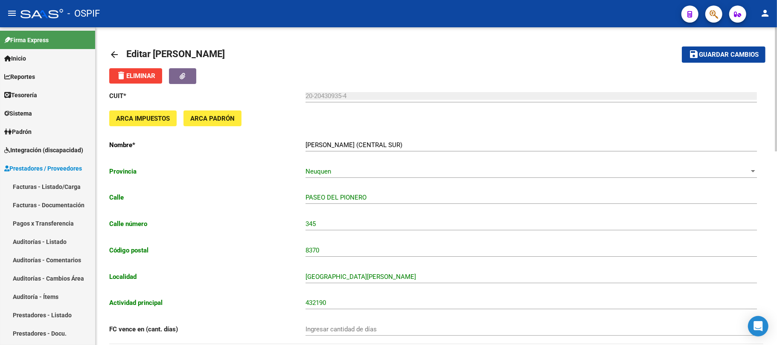
click at [702, 63] on mat-toolbar-row "save Guardar cambios" at bounding box center [697, 54] width 137 height 27
click at [707, 55] on span "Guardar cambios" at bounding box center [729, 55] width 60 height 8
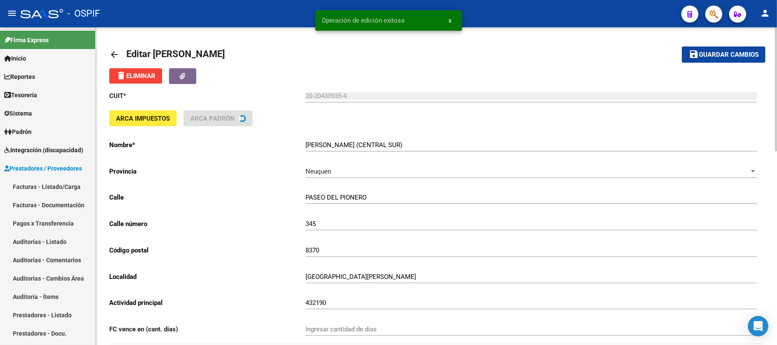
click at [113, 55] on mat-icon "arrow_back" at bounding box center [114, 54] width 10 height 10
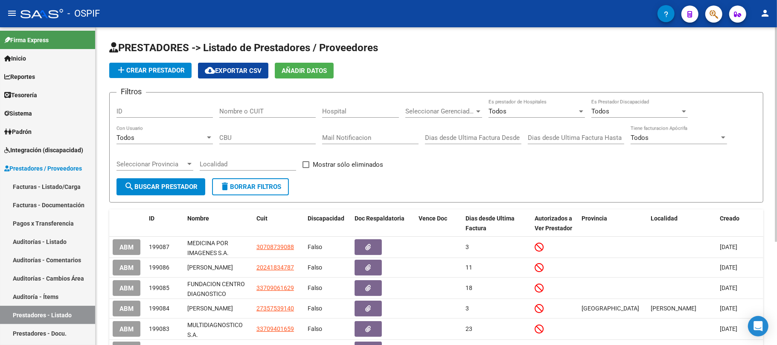
click at [309, 105] on div "Nombre o CUIT" at bounding box center [267, 108] width 96 height 18
click at [306, 105] on div "Nombre o CUIT" at bounding box center [267, 108] width 96 height 18
paste input "PONCE CLAUDIO ALEJANDRO"
type input "PONCE CLAUDIO ALEJANDRO"
click at [178, 192] on button "search Buscar Prestador" at bounding box center [160, 186] width 89 height 17
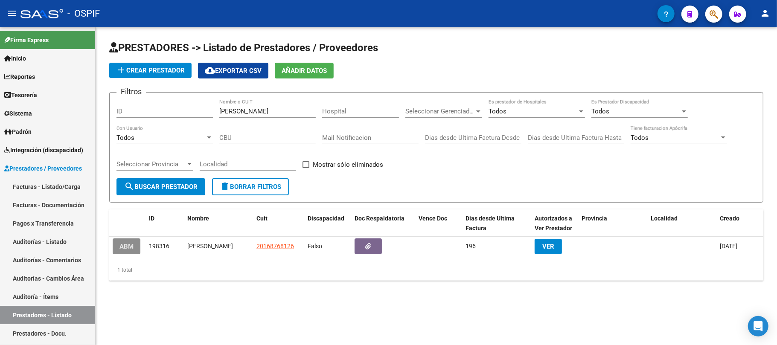
click at [131, 241] on button "ABM" at bounding box center [127, 247] width 28 height 16
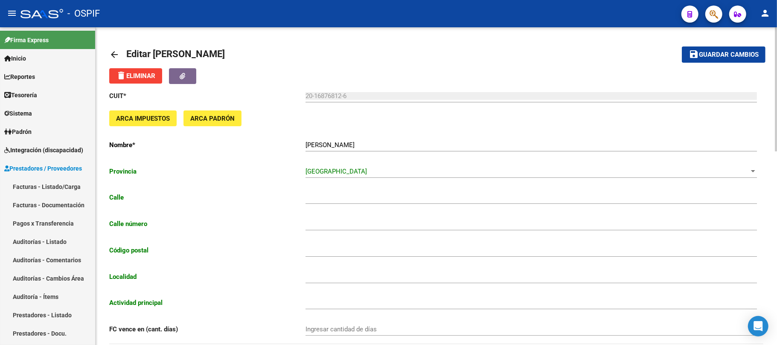
type input "CISNEROS"
type input "5459"
type input "1765"
type input "ISIDRO CASANOVA"
type input "864000"
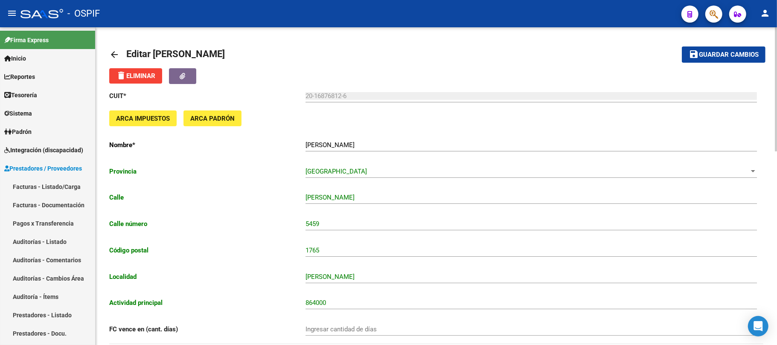
click at [411, 142] on input "PONCE CLAUDIO ALEJANDRO" at bounding box center [531, 145] width 451 height 8
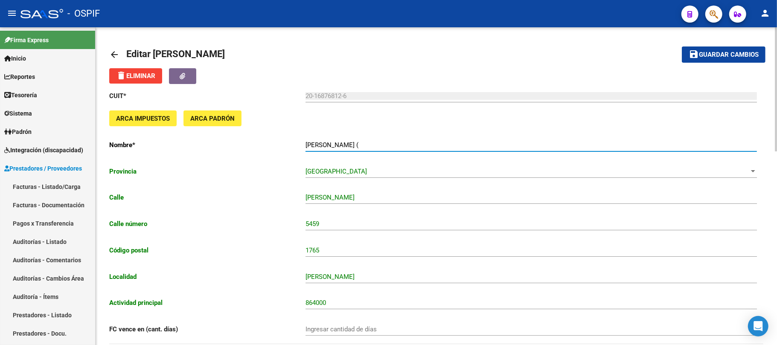
paste input "SERVICIOS MÉDICOS Y TRASLADOS"
click at [439, 144] on input "PONCE CLAUDIO ALEJANDRO (SERVICIOS MÉDICOS Y TRASLADOS)" at bounding box center [531, 145] width 451 height 8
drag, startPoint x: 534, startPoint y: 146, endPoint x: 222, endPoint y: 146, distance: 312.3
click at [222, 146] on app-form-text-field "Nombre * PONCE CLAUDIO ALEJANDRO (SERVICIOS MEDICOS Y TRASLADOS) Ingresar el no…" at bounding box center [433, 145] width 648 height 8
type input "PONCE CLAUDIO ALEJANDRO (SERVICIOS MEDICOS Y TRASLADOS)"
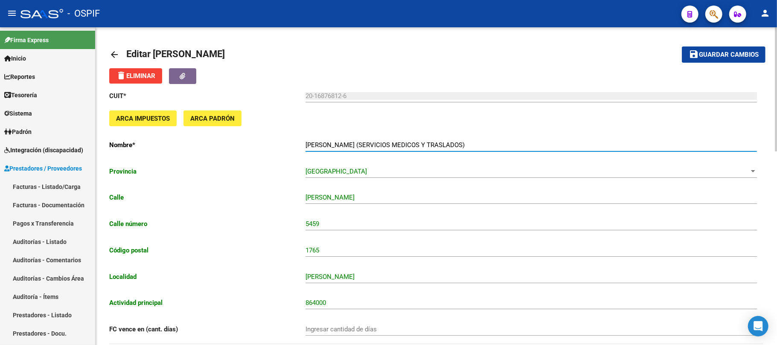
click at [711, 58] on span "Guardar cambios" at bounding box center [729, 55] width 60 height 8
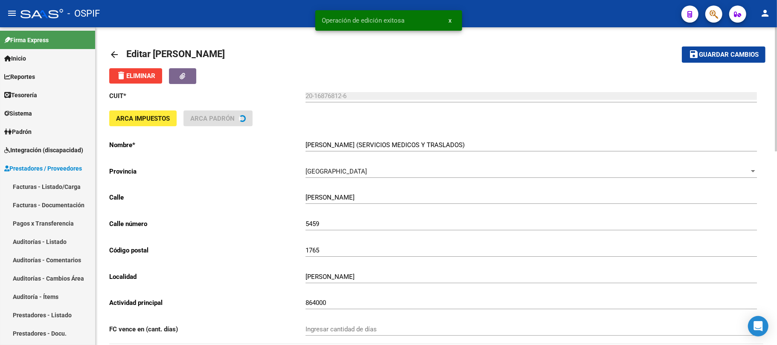
click at [113, 54] on mat-icon "arrow_back" at bounding box center [114, 54] width 10 height 10
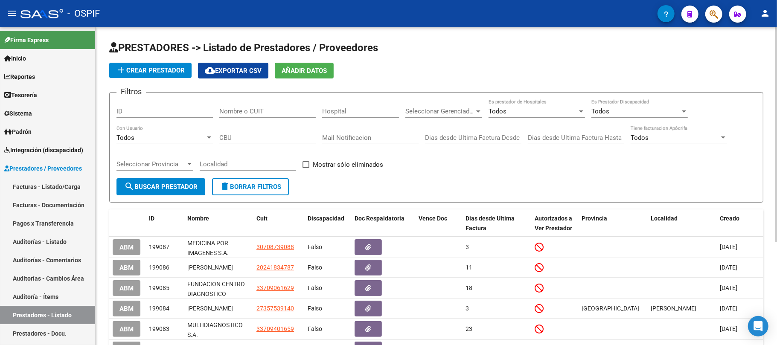
click at [268, 89] on app-list-header "PRESTADORES -> Listado de Prestadores / Proveedores add Crear Prestador cloud_d…" at bounding box center [436, 122] width 654 height 162
click at [261, 113] on input "Nombre o CUIT" at bounding box center [267, 112] width 96 height 8
paste input "PONCE CLAUDIO ALEJANDRO (SERVICIOS MEDICOS Y TRASLADOS)"
type input "PONCE CLAUDIO ALEJANDRO (SERVICIOS MEDICOS Y TRASLADOS)"
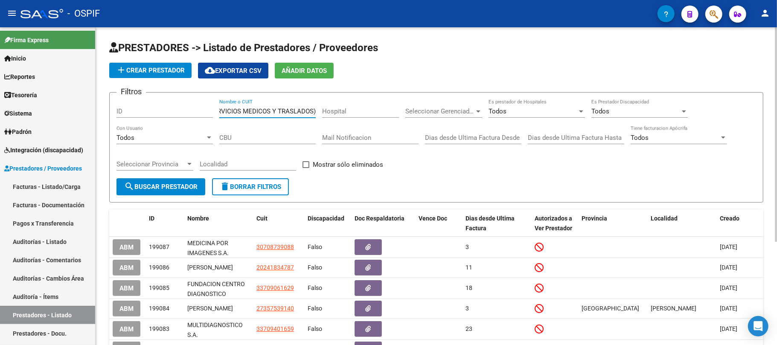
click at [248, 110] on input "PONCE CLAUDIO ALEJANDRO (SERVICIOS MEDICOS Y TRASLADOS)" at bounding box center [267, 112] width 96 height 8
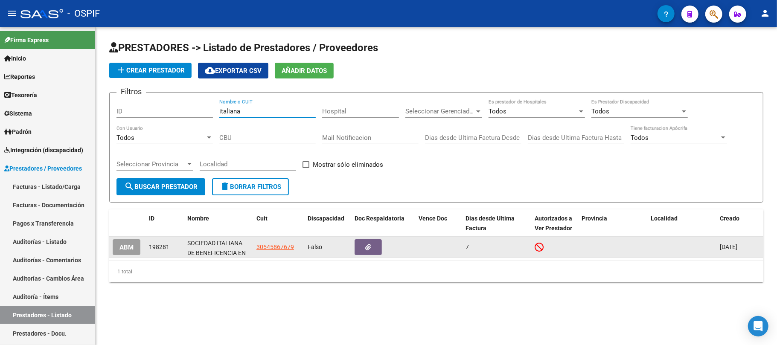
type input "italiana"
click at [138, 246] on button "ABM" at bounding box center [127, 247] width 28 height 16
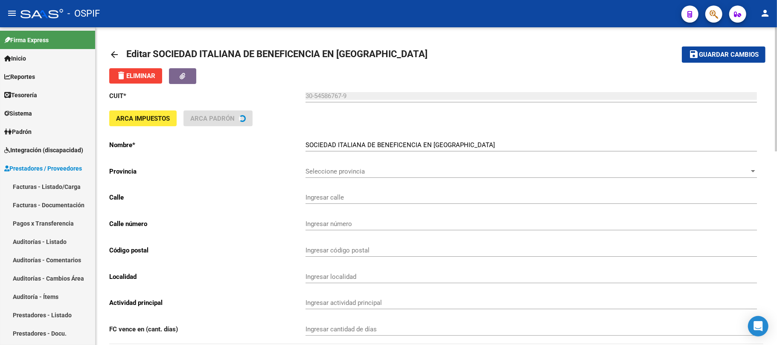
type input "GASCON"
type input "450"
type input "1181"
type input "CABA"
type input "861010"
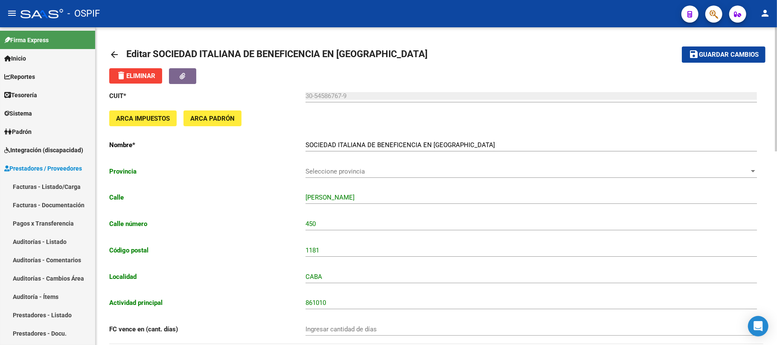
click at [316, 147] on input "SOCIEDAD ITALIANA DE BENEFICENCIA EN BUENOS AIRES" at bounding box center [531, 145] width 451 height 8
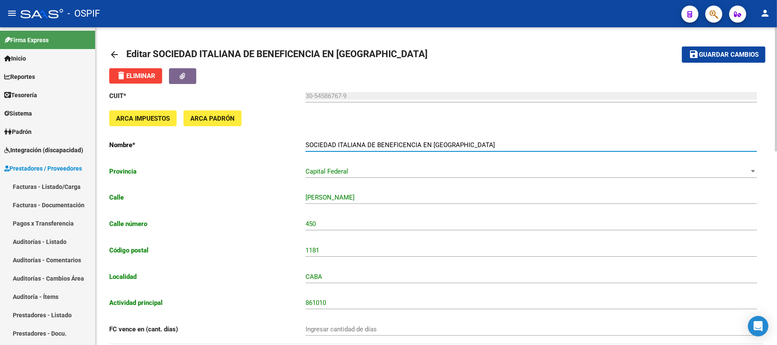
click at [318, 144] on input "SOCIEDAD ITALIANA DE BENEFICENCIA EN BUENOS AIRES" at bounding box center [531, 145] width 451 height 8
click at [712, 59] on button "save Guardar cambios" at bounding box center [724, 55] width 84 height 16
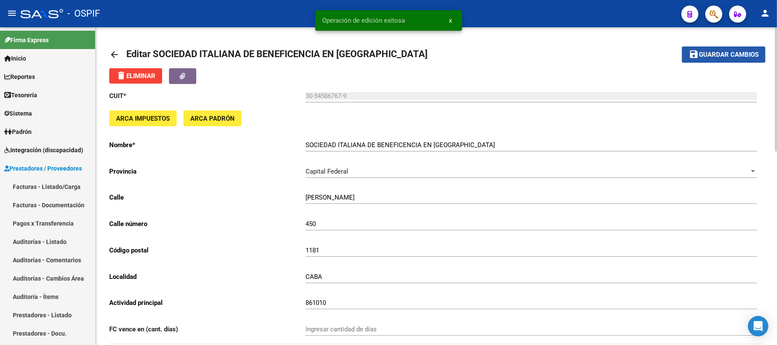
click at [709, 52] on span "Guardar cambios" at bounding box center [729, 55] width 60 height 8
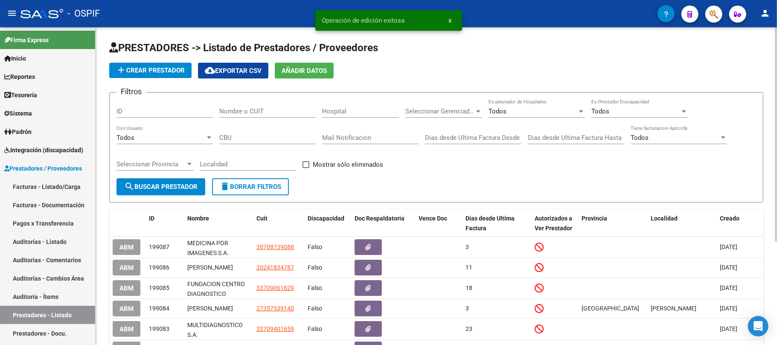
click at [271, 112] on input "Nombre o CUIT" at bounding box center [267, 112] width 96 height 8
paste input "VALDEZ DIEGO DAVID"
type input "VALDEZ DIEGO DAVID"
click at [173, 187] on span "search Buscar Prestador" at bounding box center [160, 187] width 73 height 8
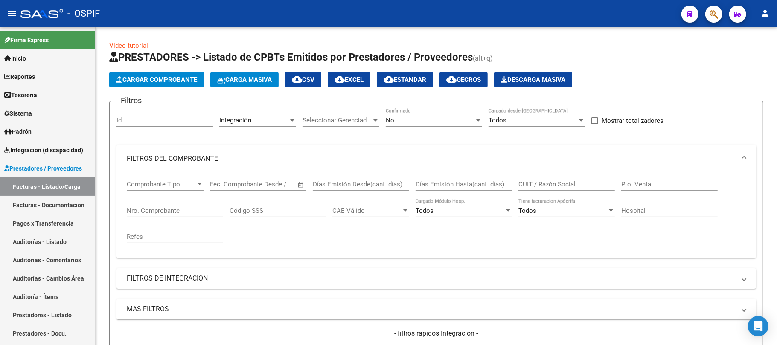
scroll to position [303, 0]
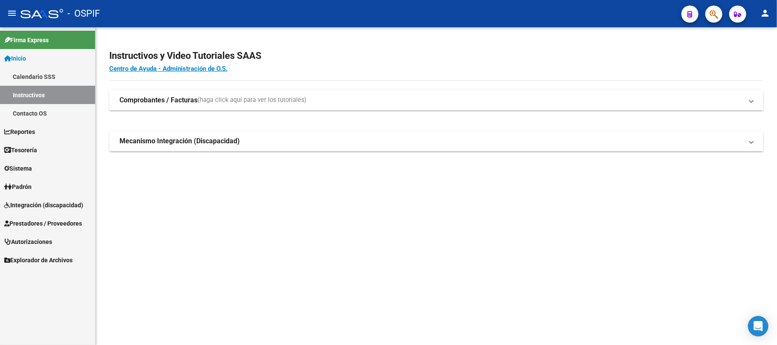
click at [21, 210] on link "Integración (discapacidad)" at bounding box center [47, 205] width 95 height 18
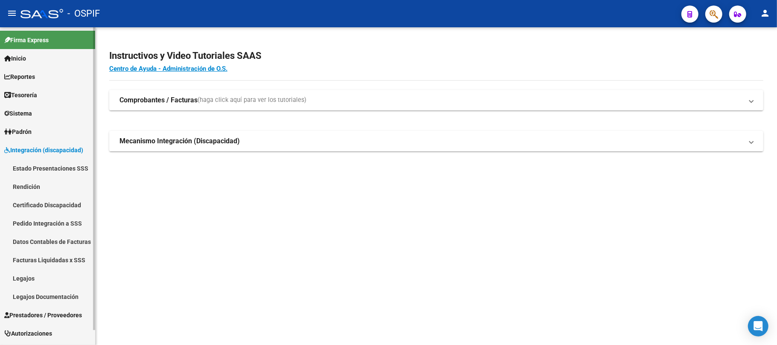
click at [43, 161] on link "Estado Presentaciones SSS" at bounding box center [47, 168] width 95 height 18
click at [49, 151] on span "Integración (discapacidad)" at bounding box center [43, 150] width 79 height 9
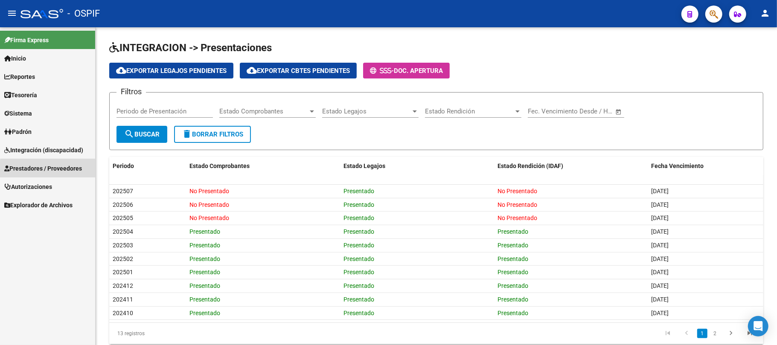
click at [54, 170] on span "Prestadores / Proveedores" at bounding box center [43, 168] width 78 height 9
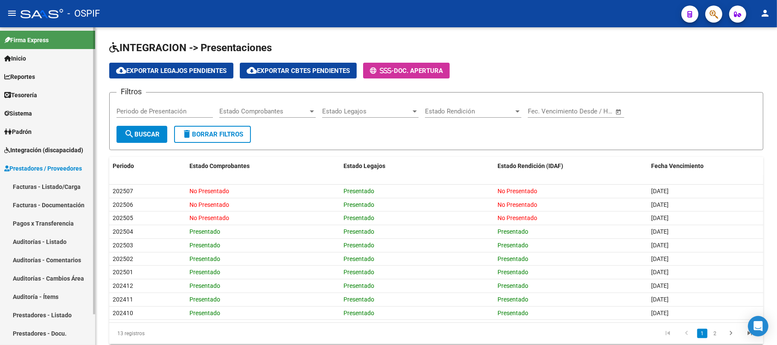
click at [55, 185] on link "Facturas - Listado/Carga" at bounding box center [47, 187] width 95 height 18
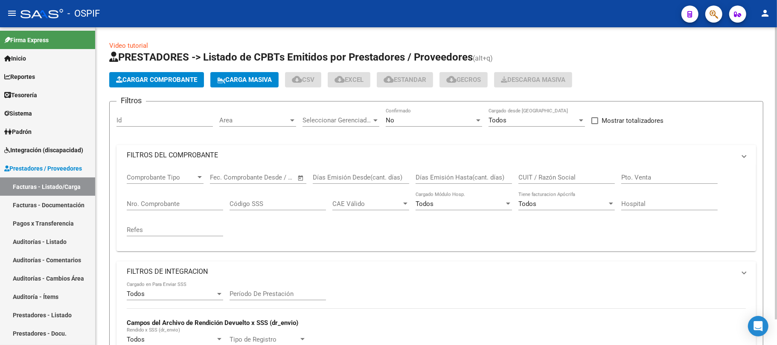
click at [333, 147] on mat-expansion-panel-header "FILTROS DEL COMPROBANTE" at bounding box center [436, 155] width 640 height 20
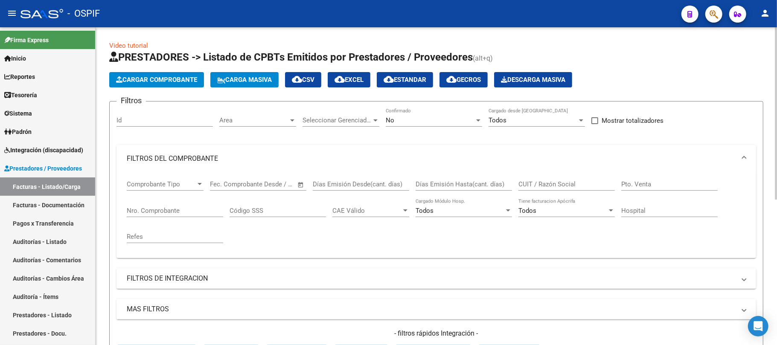
click at [329, 149] on mat-expansion-panel-header "FILTROS DEL COMPROBANTE" at bounding box center [436, 158] width 640 height 27
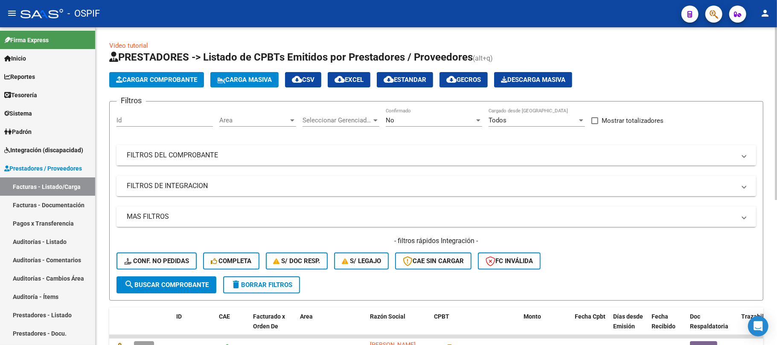
click at [331, 148] on mat-expansion-panel-header "FILTROS DEL COMPROBANTE" at bounding box center [436, 155] width 640 height 20
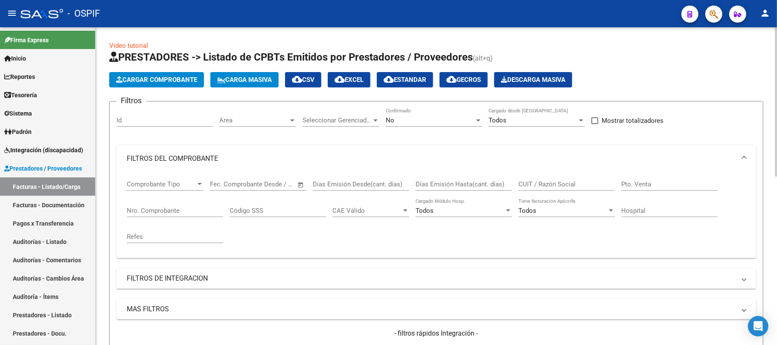
click at [550, 186] on input "CUIT / Razón Social" at bounding box center [566, 184] width 96 height 8
paste input "[PERSON_NAME] [PERSON_NAME]"
type input "[PERSON_NAME] [PERSON_NAME]"
click at [442, 125] on div "No Confirmado" at bounding box center [434, 117] width 96 height 18
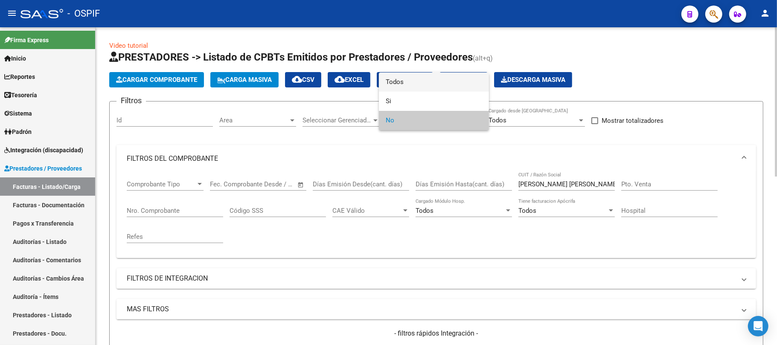
click at [408, 84] on span "Todos" at bounding box center [434, 82] width 96 height 19
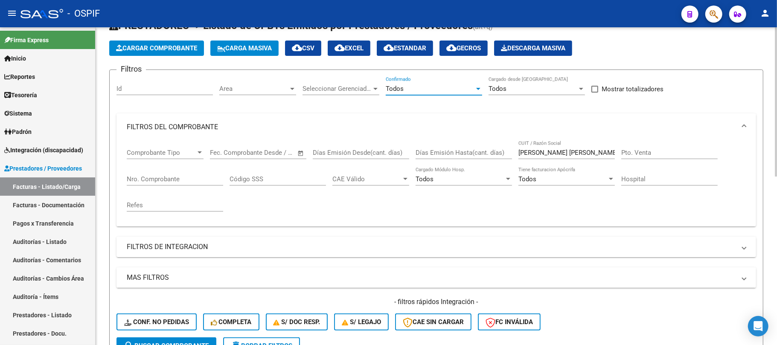
scroll to position [57, 0]
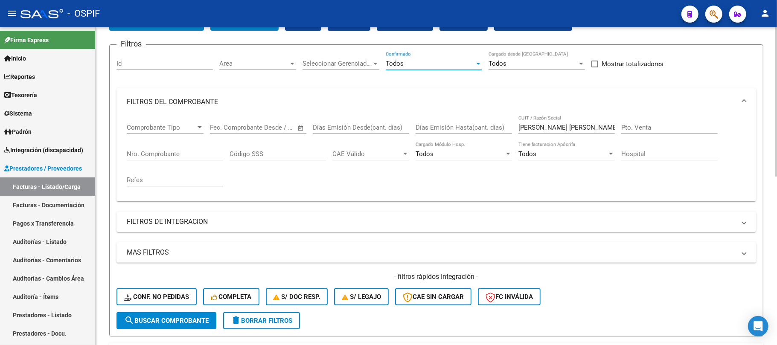
click at [169, 317] on span "search Buscar Comprobante" at bounding box center [166, 321] width 84 height 8
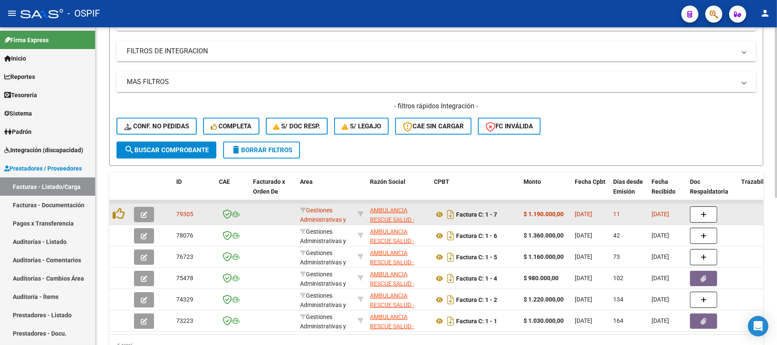
scroll to position [274, 0]
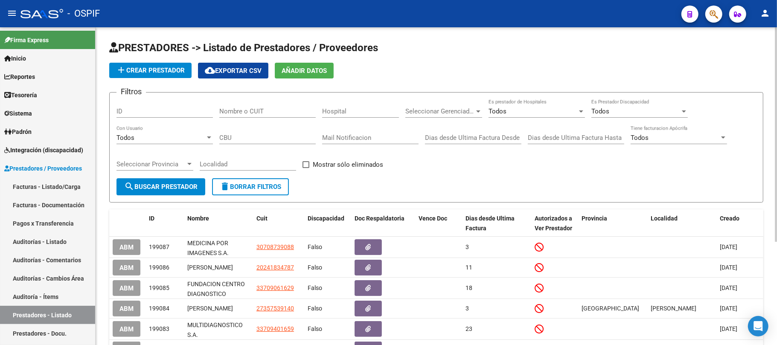
click at [294, 116] on div "Nombre o CUIT" at bounding box center [267, 108] width 96 height 18
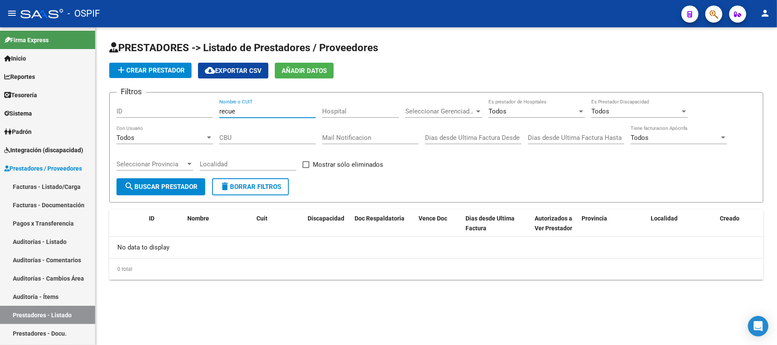
drag, startPoint x: 236, startPoint y: 111, endPoint x: 181, endPoint y: 114, distance: 55.5
click at [182, 113] on div "Filtros ID recue Nombre o CUIT Hospital Seleccionar Gerenciador Seleccionar Ger…" at bounding box center [436, 138] width 640 height 79
paste input "VALDEZ DIEGO DAVID"
type input "VALDEZ DIEGO DAVID"
drag, startPoint x: 180, startPoint y: 187, endPoint x: 184, endPoint y: 160, distance: 26.9
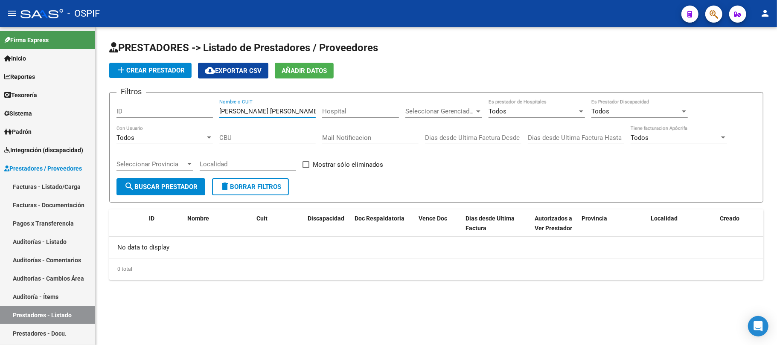
click at [180, 187] on span "search Buscar Prestador" at bounding box center [160, 187] width 73 height 8
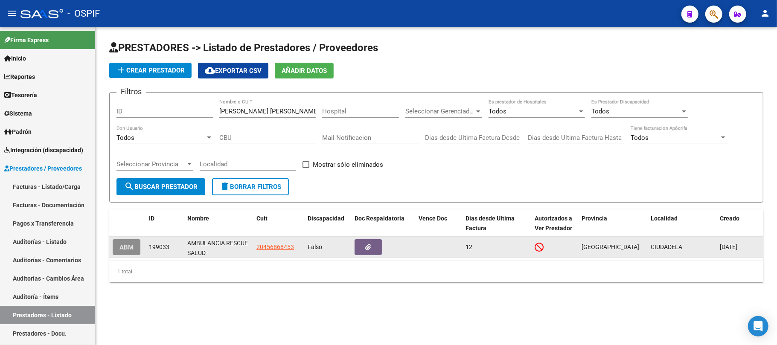
click at [131, 247] on span "ABM" at bounding box center [126, 248] width 14 height 8
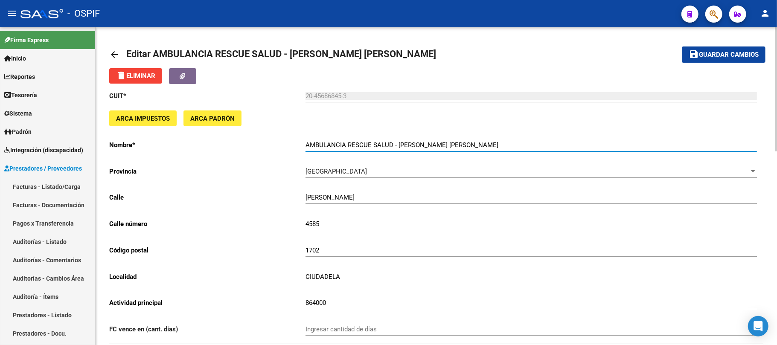
drag, startPoint x: 475, startPoint y: 144, endPoint x: 241, endPoint y: 140, distance: 233.9
click at [241, 141] on app-form-text-field "Nombre * AMBULANCIA RESCUE SALUD - VALDEZ DIEGO DAVID Ingresar el nombre" at bounding box center [433, 145] width 648 height 8
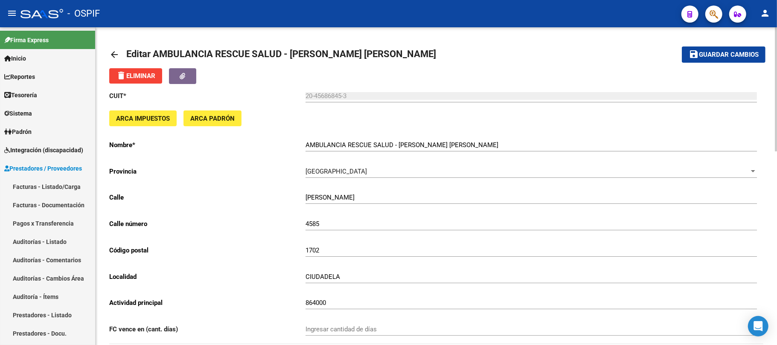
click at [424, 149] on div "AMBULANCIA RESCUE SALUD - VALDEZ DIEGO DAVID Ingresar el nombre" at bounding box center [531, 142] width 451 height 18
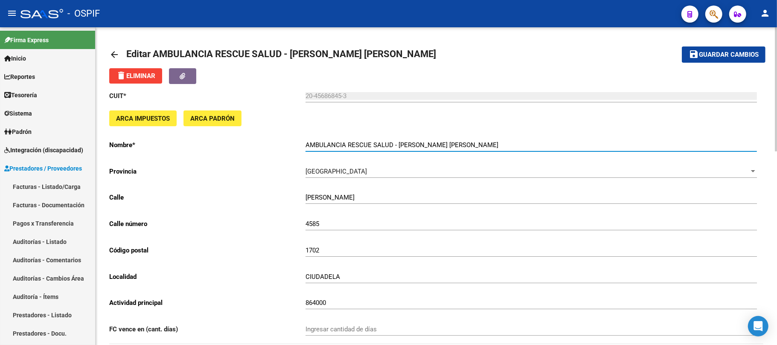
click at [394, 147] on input "AMBULANCIA RESCUE SALUD - VALDEZ DIEGO DAVID" at bounding box center [531, 145] width 451 height 8
click at [397, 147] on input "AMBULANCIA RESCUE SALUD - VALDEZ DIEGO DAVID" at bounding box center [531, 145] width 451 height 8
drag, startPoint x: 397, startPoint y: 147, endPoint x: 289, endPoint y: 147, distance: 108.0
click at [289, 147] on app-form-text-field "Nombre * AMBULANCIA RESCUE SALUD - VALDEZ DIEGO DAVID Ingresar el nombre" at bounding box center [433, 145] width 648 height 8
click at [469, 146] on input "VALDEZ DIEGO DAVID" at bounding box center [531, 145] width 451 height 8
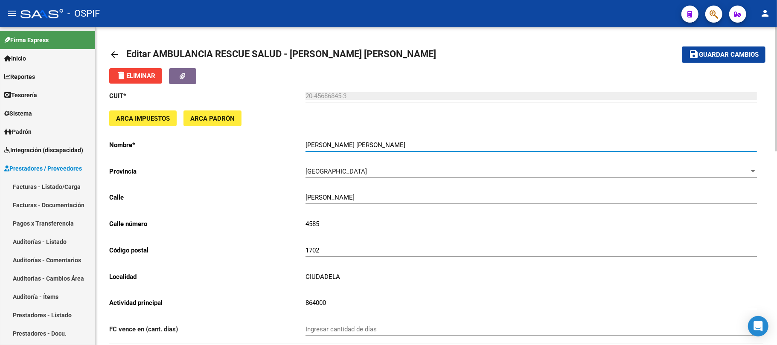
paste input "AMBULANCIA RESCUE SALUD -"
drag, startPoint x: 469, startPoint y: 142, endPoint x: 186, endPoint y: 140, distance: 282.9
click at [186, 141] on app-form-text-field "Nombre * VALDEZ DIEGO DAVID AMBULANCIA RESCUE SALUD Ingresar el nombre" at bounding box center [433, 145] width 648 height 8
type input "VALDEZ DIEGO DAVID AMBULANCIA RESCUE SALUD"
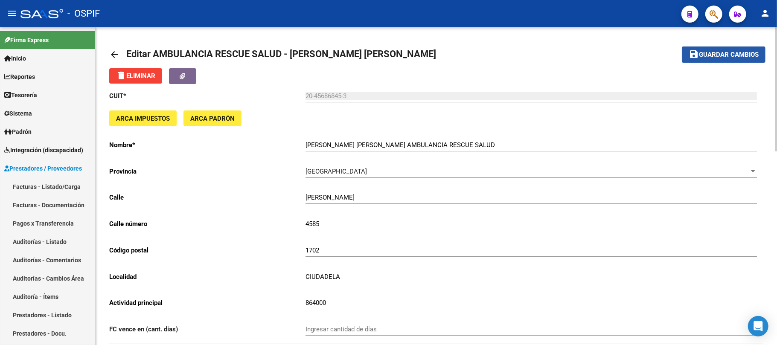
click at [714, 49] on button "save Guardar cambios" at bounding box center [724, 55] width 84 height 16
click at [314, 146] on input "VALDEZ DIEGO DAVID AMBULANCIA RESCUE SALUD" at bounding box center [531, 145] width 451 height 8
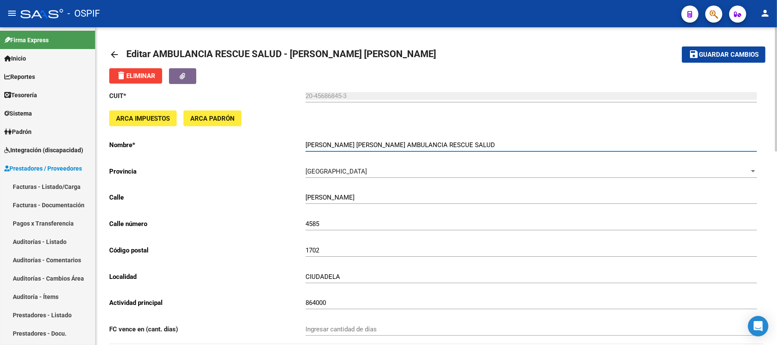
drag, startPoint x: 314, startPoint y: 146, endPoint x: 360, endPoint y: 146, distance: 46.1
click at [360, 146] on input "VALDEZ DIEGO DAVID AMBULANCIA RESCUE SALUD" at bounding box center [531, 145] width 451 height 8
drag, startPoint x: 466, startPoint y: 148, endPoint x: 217, endPoint y: 156, distance: 248.9
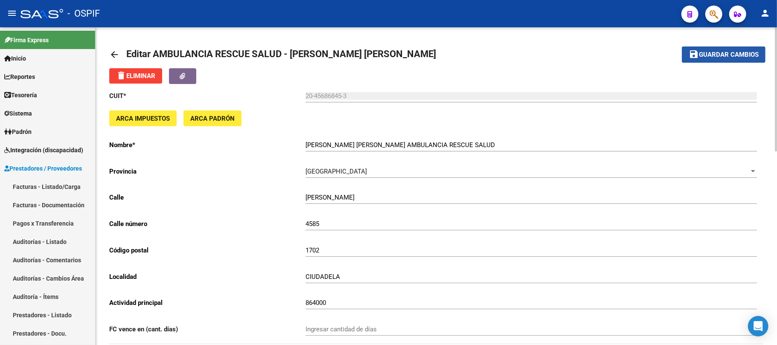
click at [707, 61] on button "save Guardar cambios" at bounding box center [724, 55] width 84 height 16
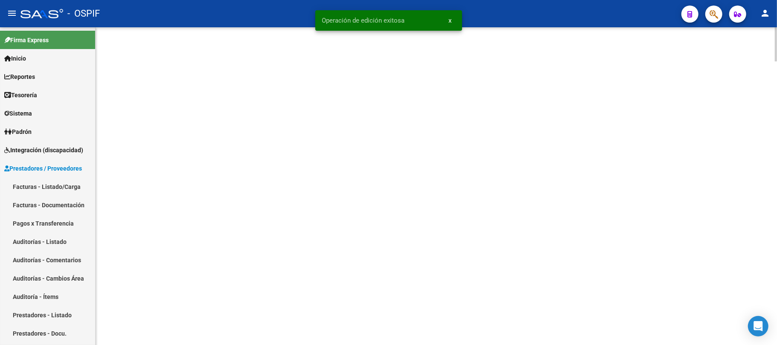
click at [111, 50] on div at bounding box center [436, 44] width 681 height 34
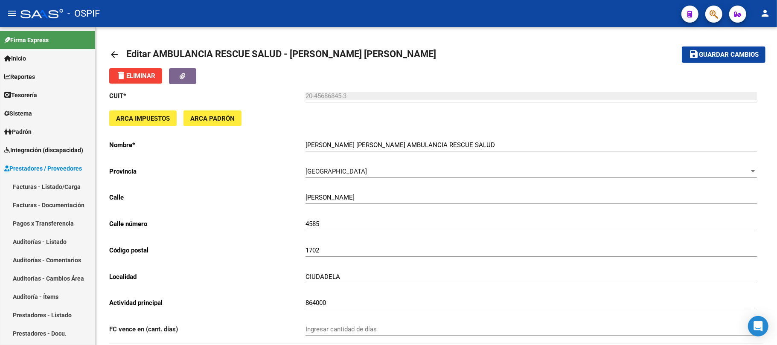
click at [707, 51] on span "Guardar cambios" at bounding box center [729, 55] width 60 height 8
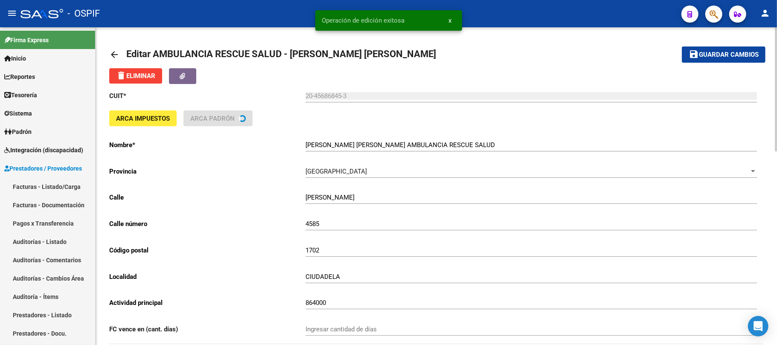
click at [115, 54] on mat-icon "arrow_back" at bounding box center [114, 54] width 10 height 10
